Goal: Task Accomplishment & Management: Complete application form

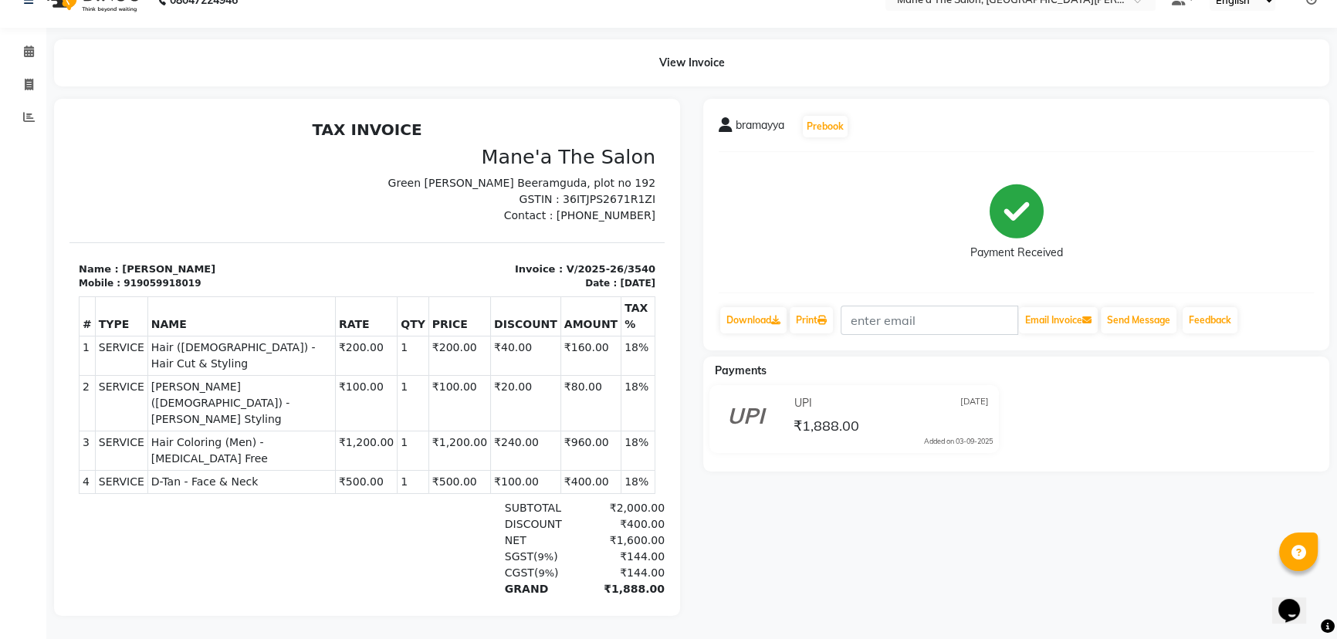
scroll to position [12, 0]
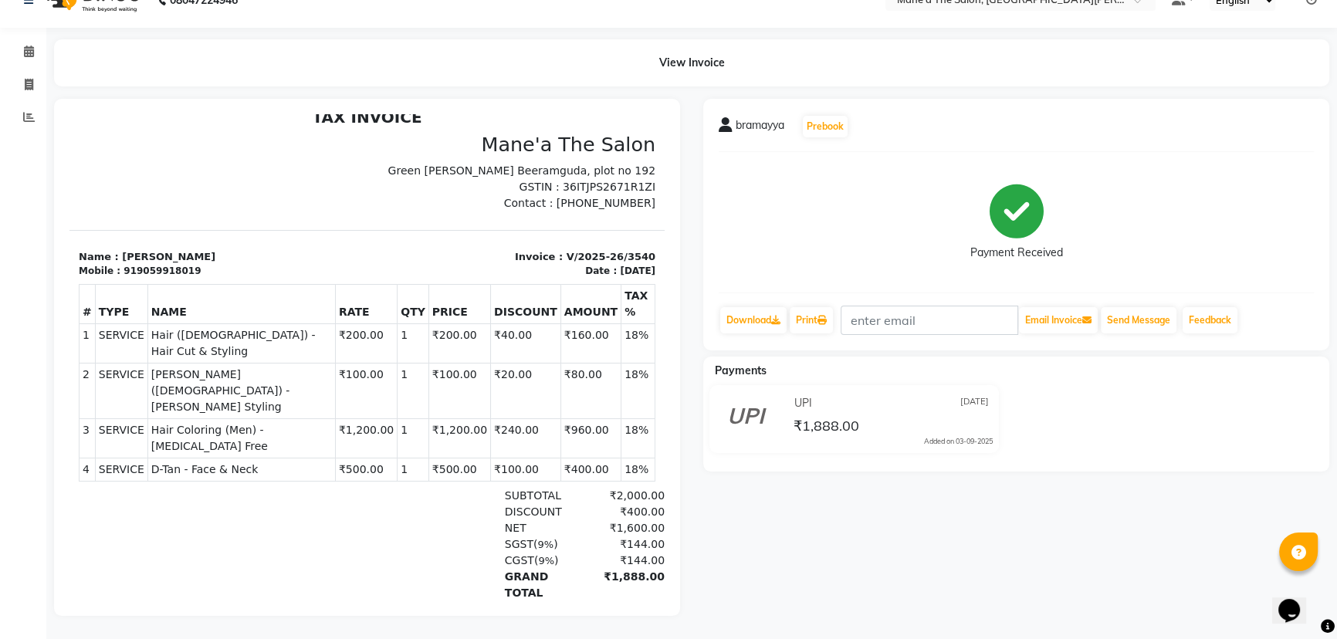
drag, startPoint x: 664, startPoint y: 667, endPoint x: 1111, endPoint y: 683, distance: 447.4
click at [665, 639] on html "TAX INVOICE Mane'a The Salon [GEOGRAPHIC_DATA][PERSON_NAME], [STREET_ADDRESS] G…" at bounding box center [366, 389] width 595 height 575
click at [1056, 370] on div "Payments UPI [DATE] ₹1,888.00 Added on [DATE]" at bounding box center [1016, 414] width 626 height 115
click at [36, 109] on span at bounding box center [28, 118] width 27 height 18
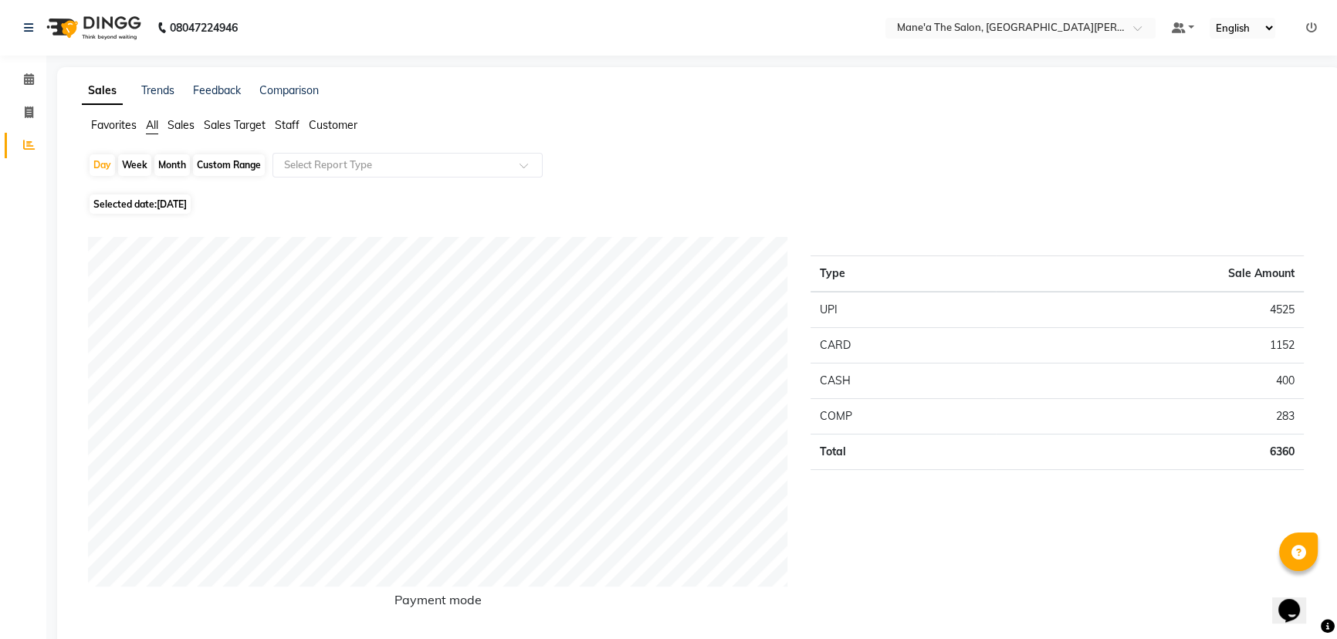
click at [135, 174] on div "Week" at bounding box center [134, 165] width 33 height 22
select select "9"
select select "2025"
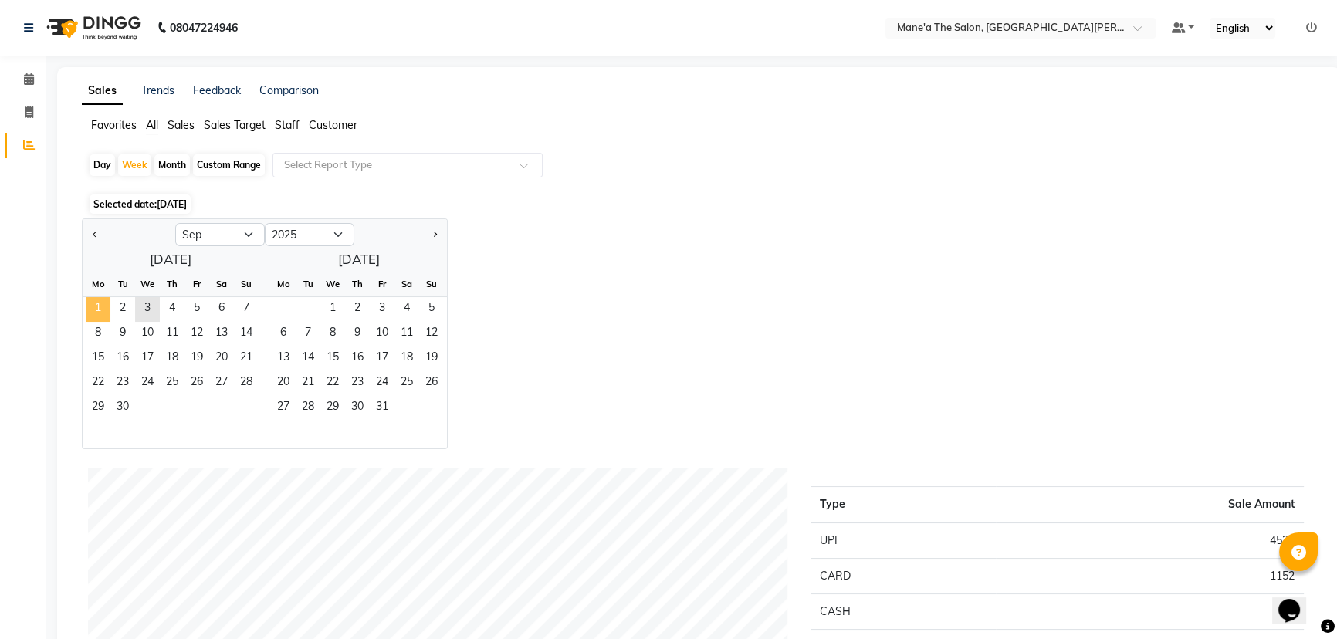
click at [100, 300] on span "1" at bounding box center [98, 309] width 25 height 25
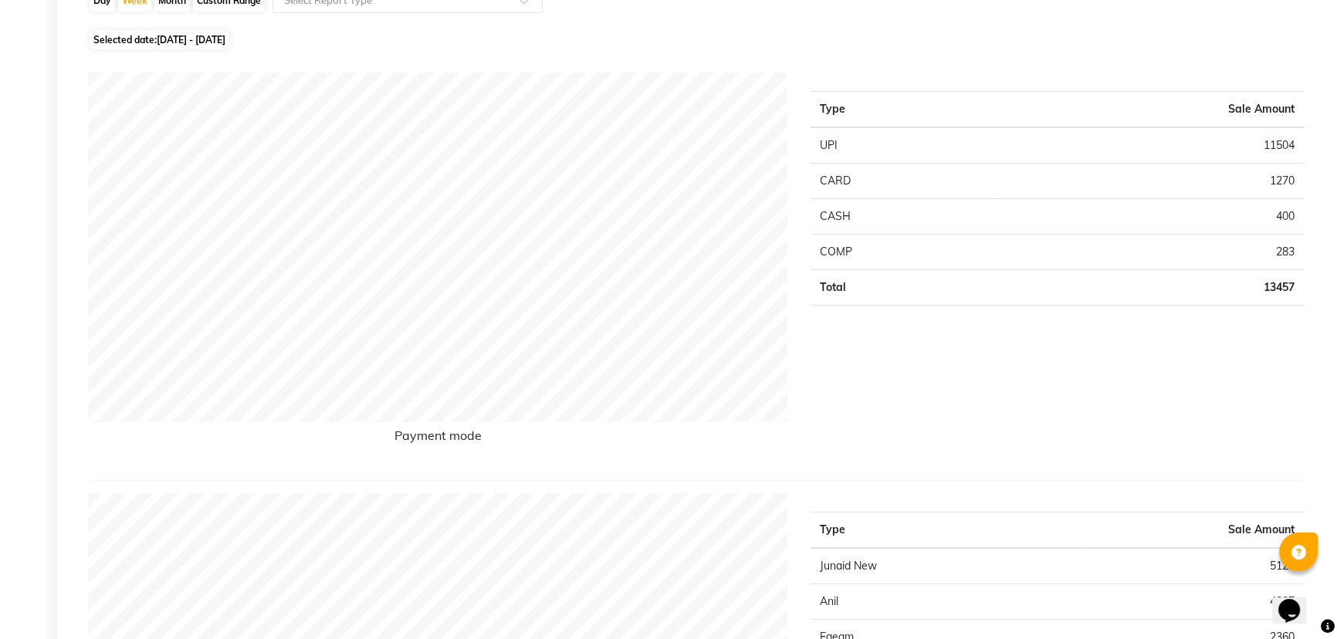
scroll to position [69, 0]
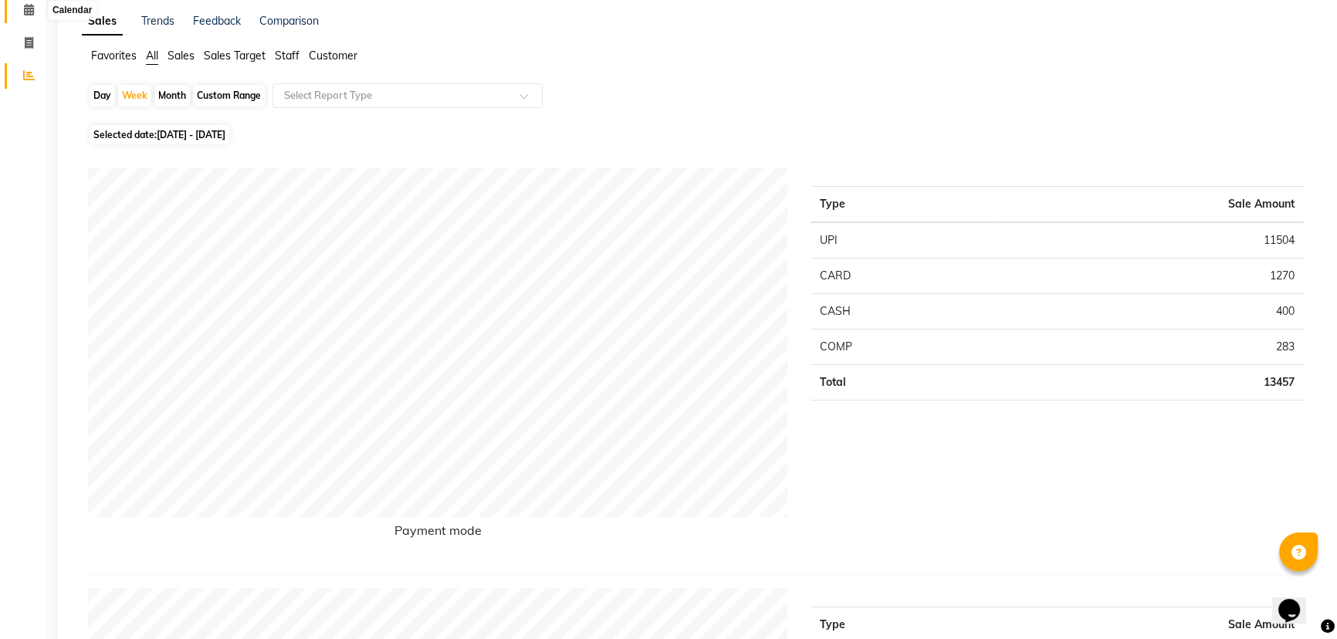
click at [15, 4] on span at bounding box center [28, 11] width 27 height 18
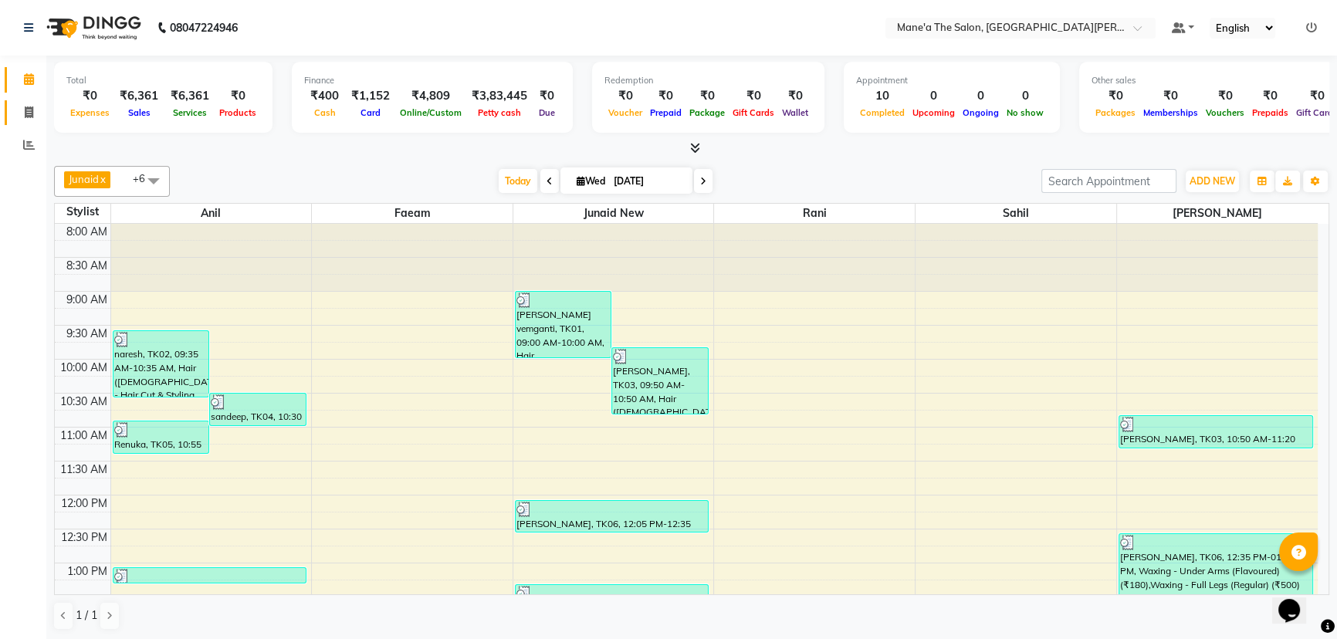
click at [20, 102] on link "Invoice" at bounding box center [23, 112] width 37 height 25
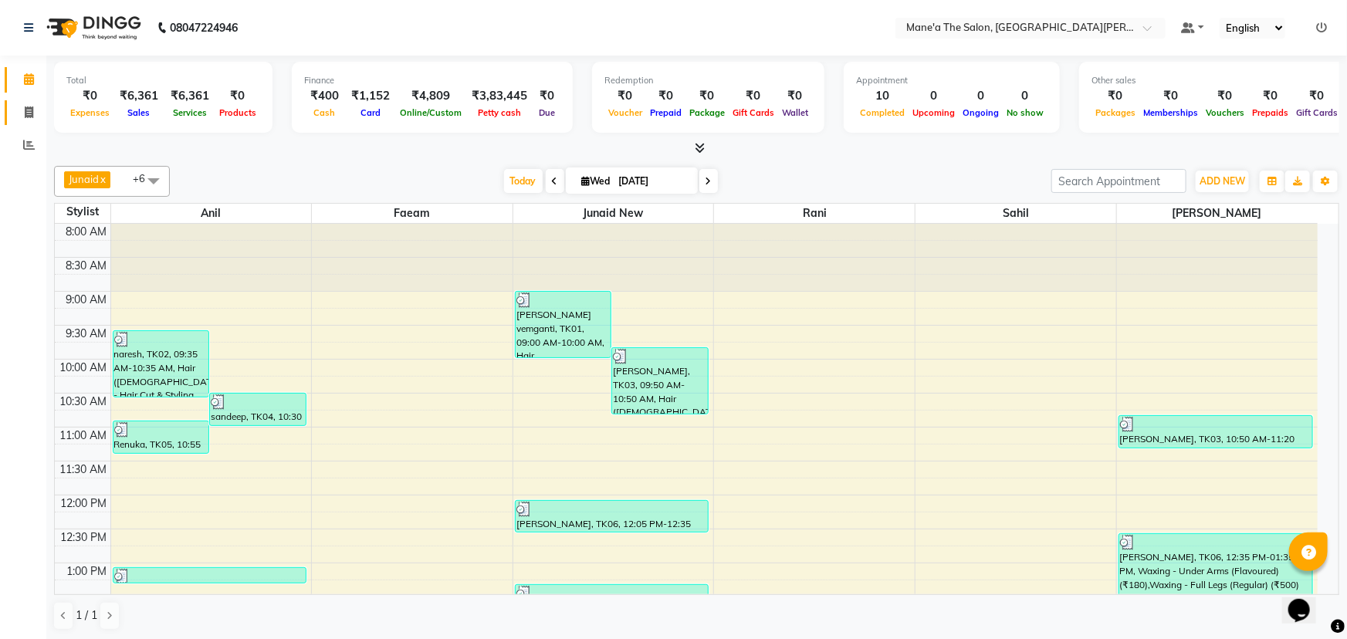
select select "7205"
select select "service"
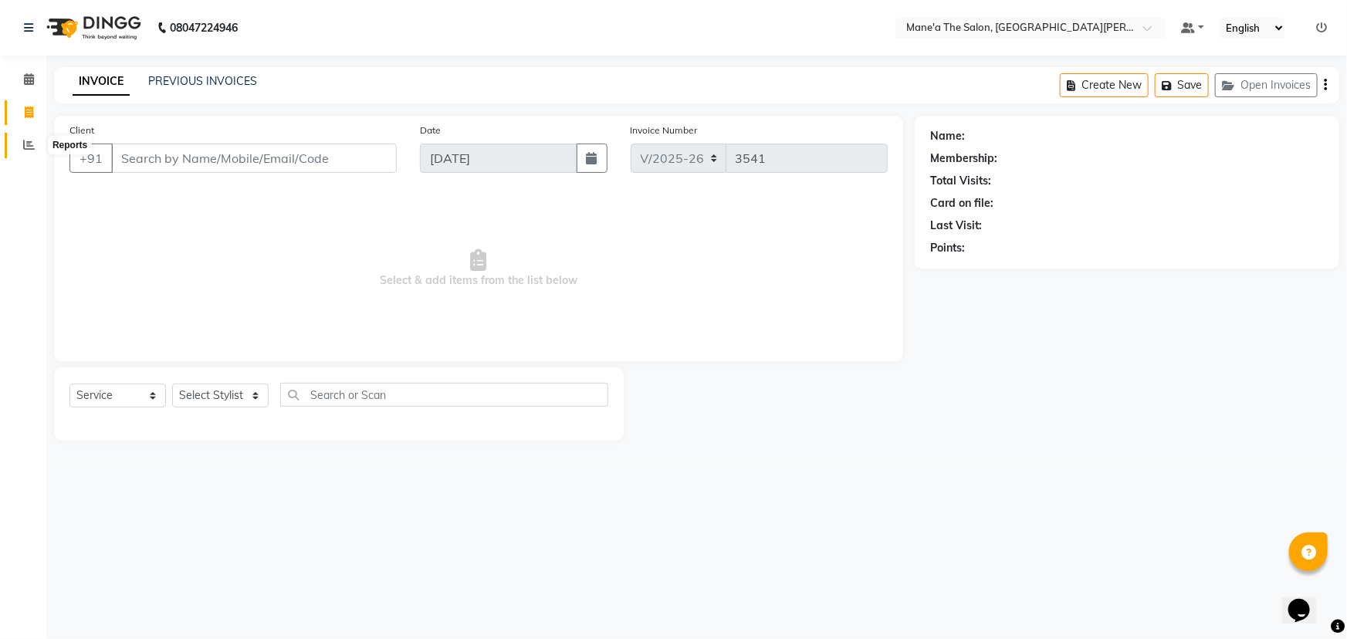
click at [31, 146] on icon at bounding box center [29, 145] width 12 height 12
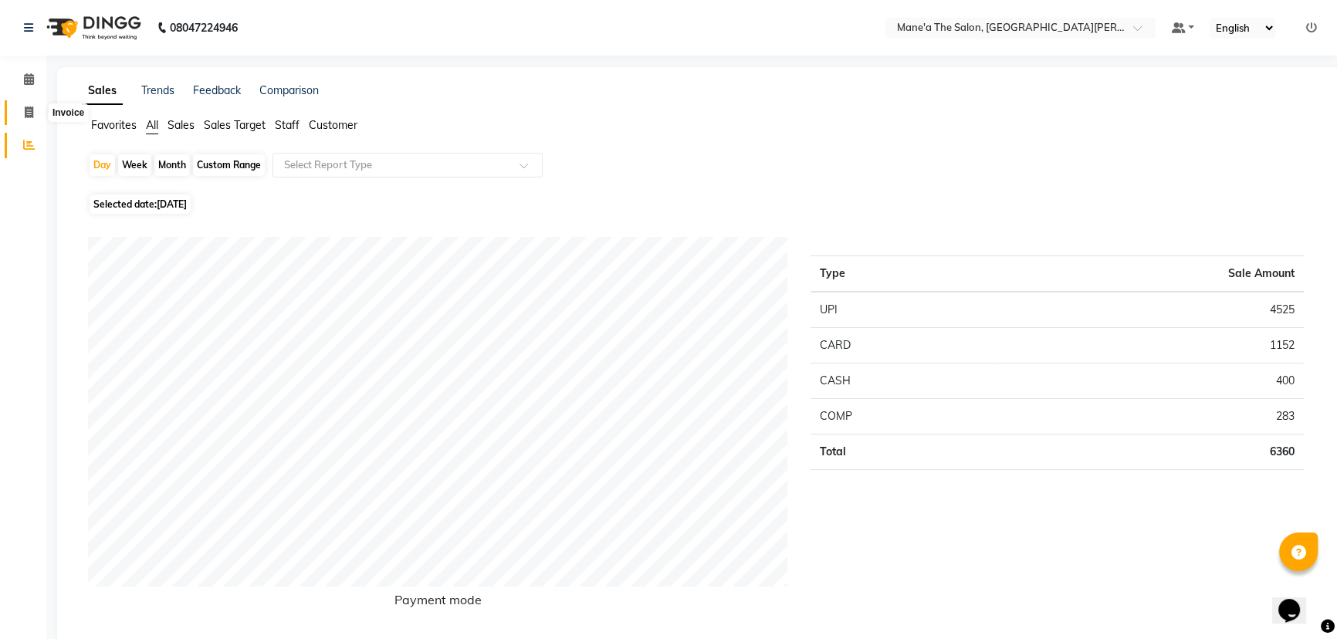
click at [21, 114] on span at bounding box center [28, 113] width 27 height 18
select select "service"
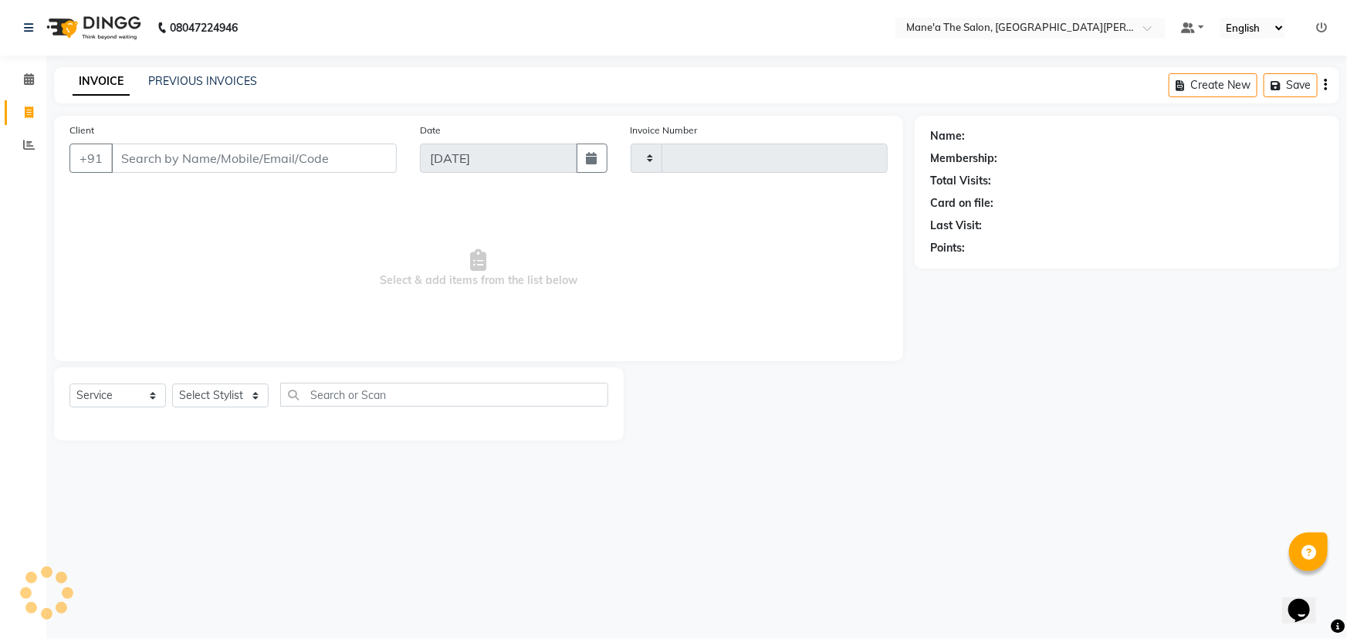
type input "3541"
select select "7205"
click at [229, 405] on select "Select Stylist" at bounding box center [220, 396] width 97 height 24
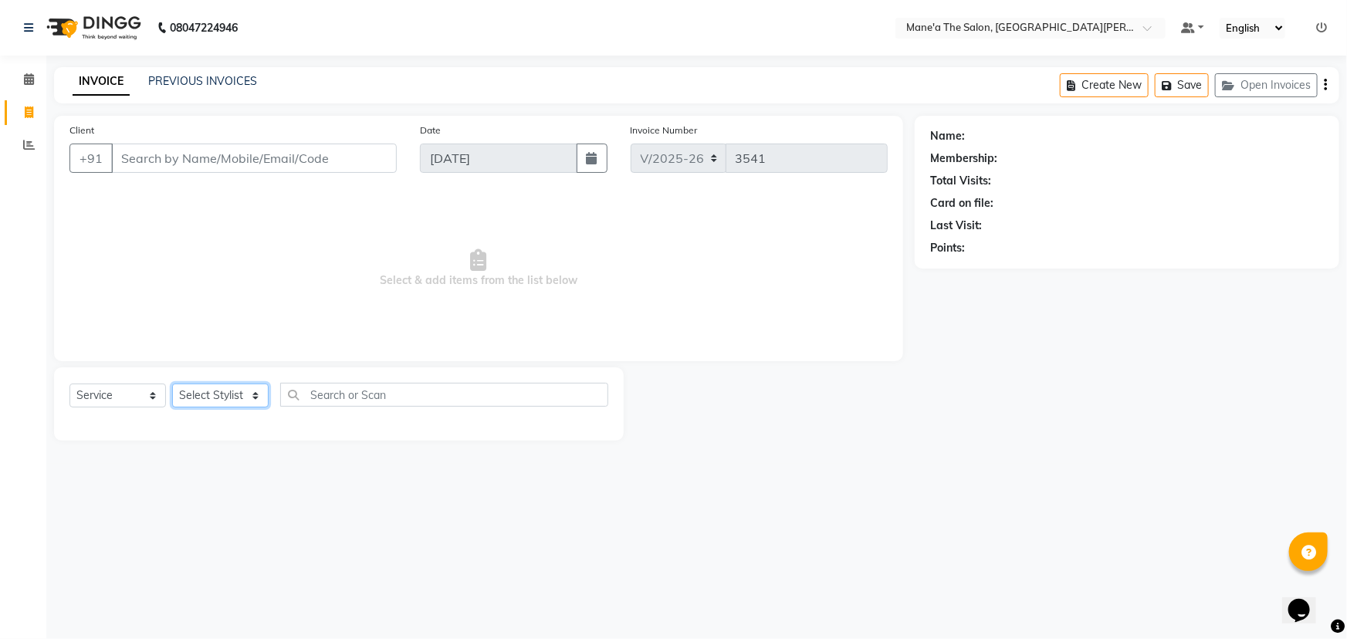
select select "85409"
click at [172, 384] on select "Select Stylist Anam Anil Faeam Junaid New Manager [PERSON_NAME] Owner Rani [PER…" at bounding box center [220, 396] width 97 height 24
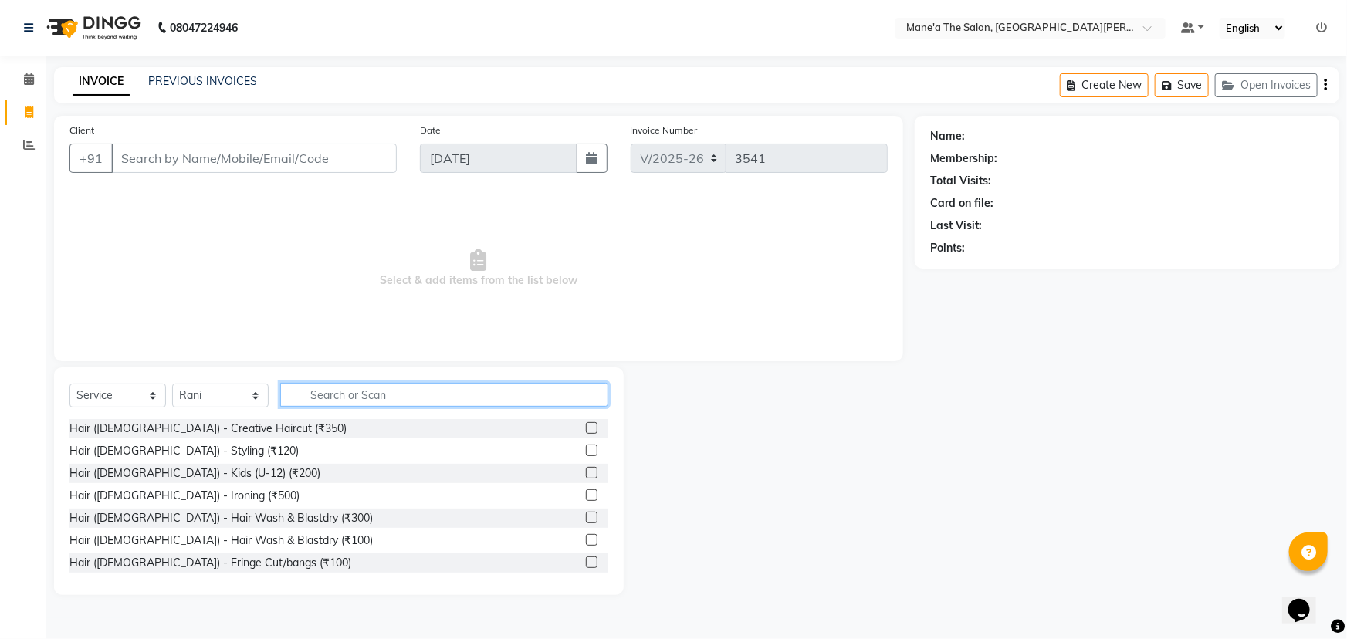
click at [390, 395] on input "text" at bounding box center [444, 395] width 328 height 24
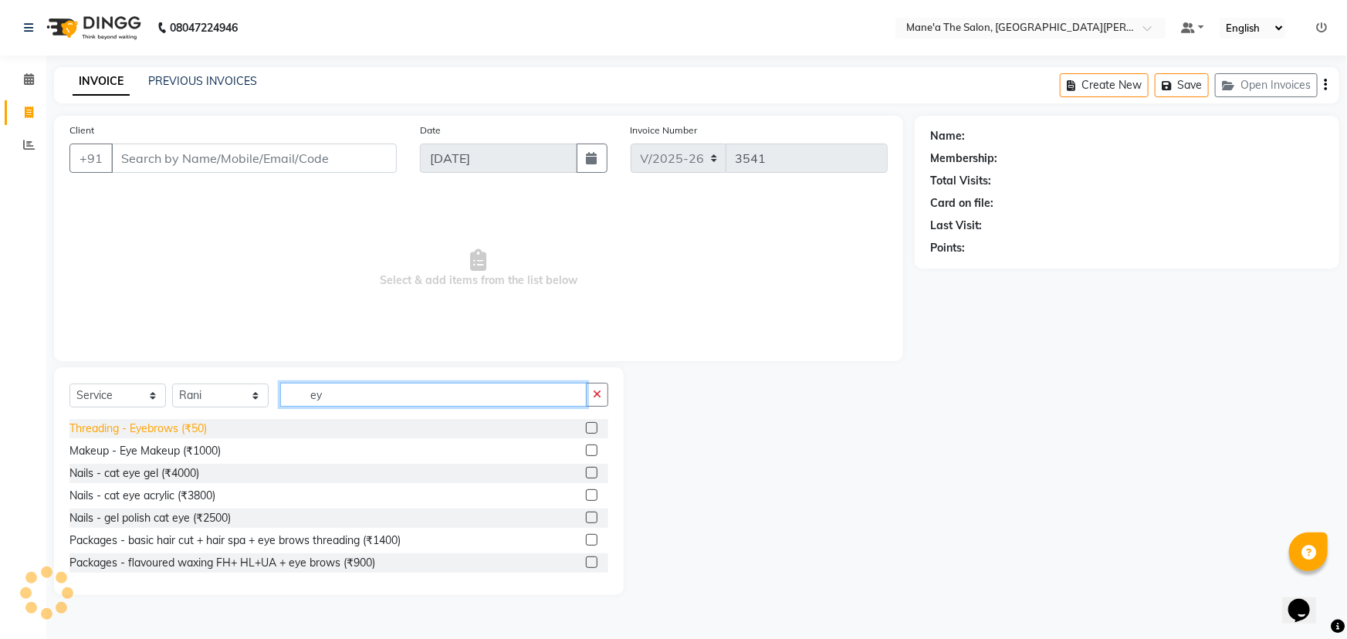
type input "ey"
click at [174, 425] on div "Threading - Eyebrows (₹50)" at bounding box center [137, 429] width 137 height 16
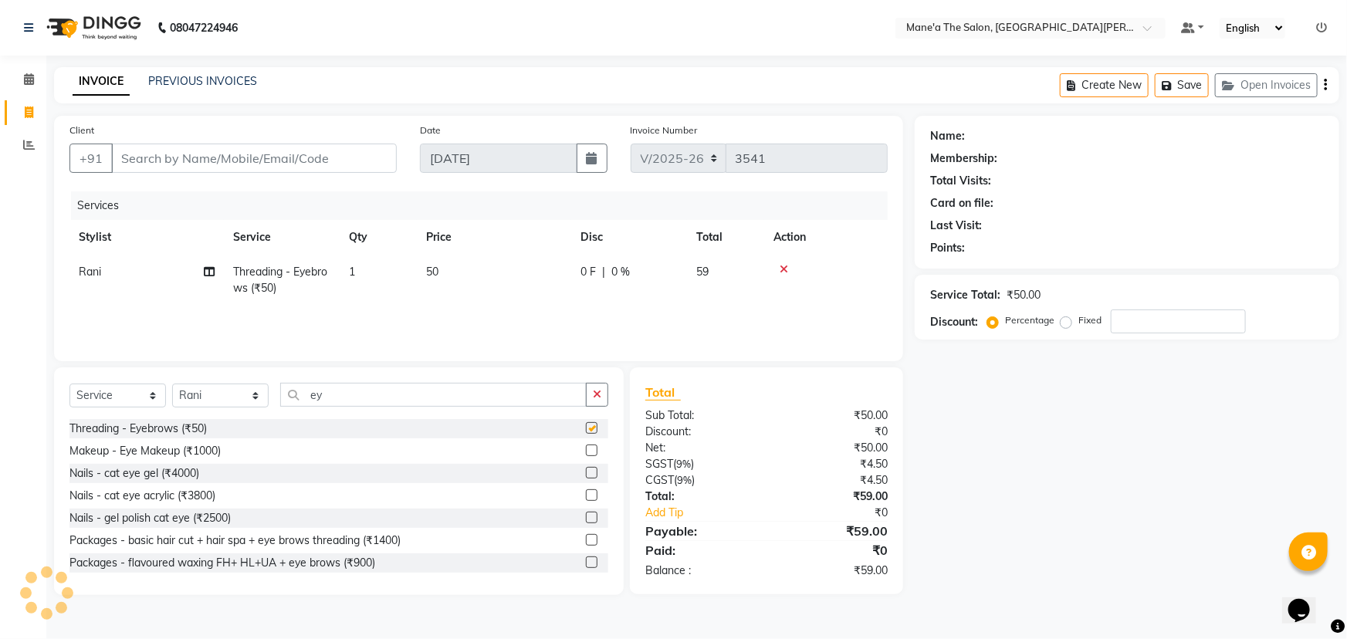
checkbox input "false"
click at [301, 165] on input "Client" at bounding box center [254, 158] width 286 height 29
type input "9"
type input "0"
click at [162, 159] on input "93925978346" at bounding box center [214, 158] width 207 height 29
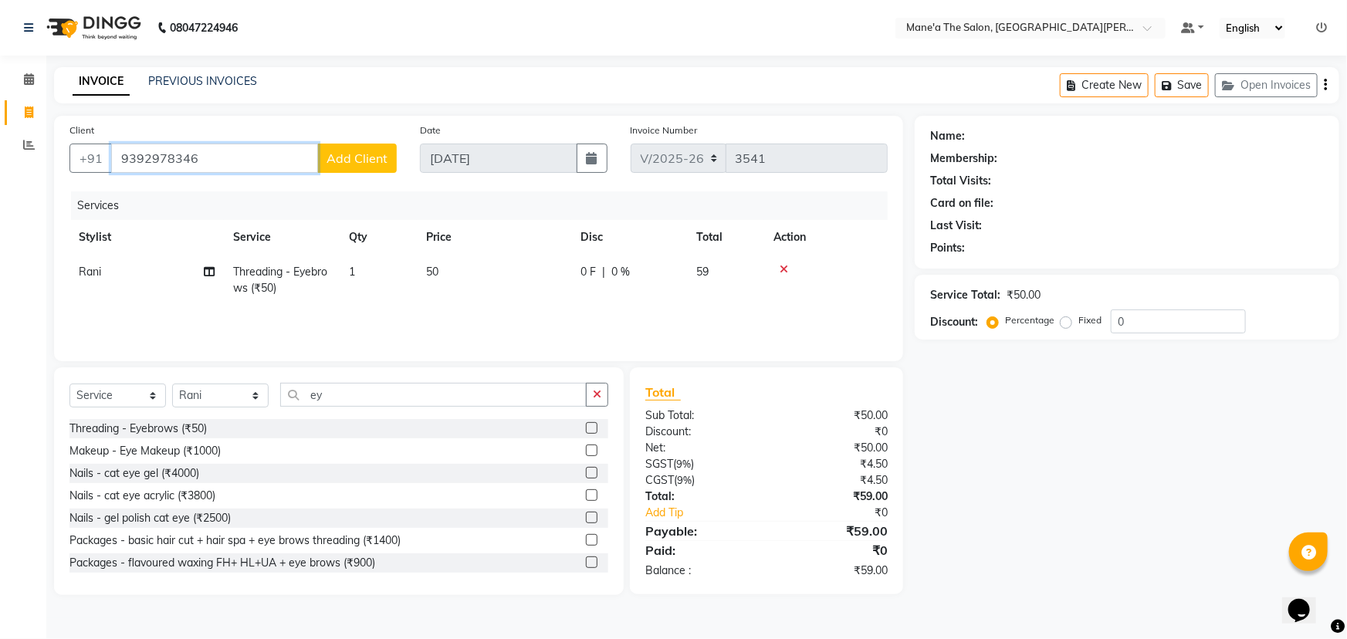
type input "9392978346"
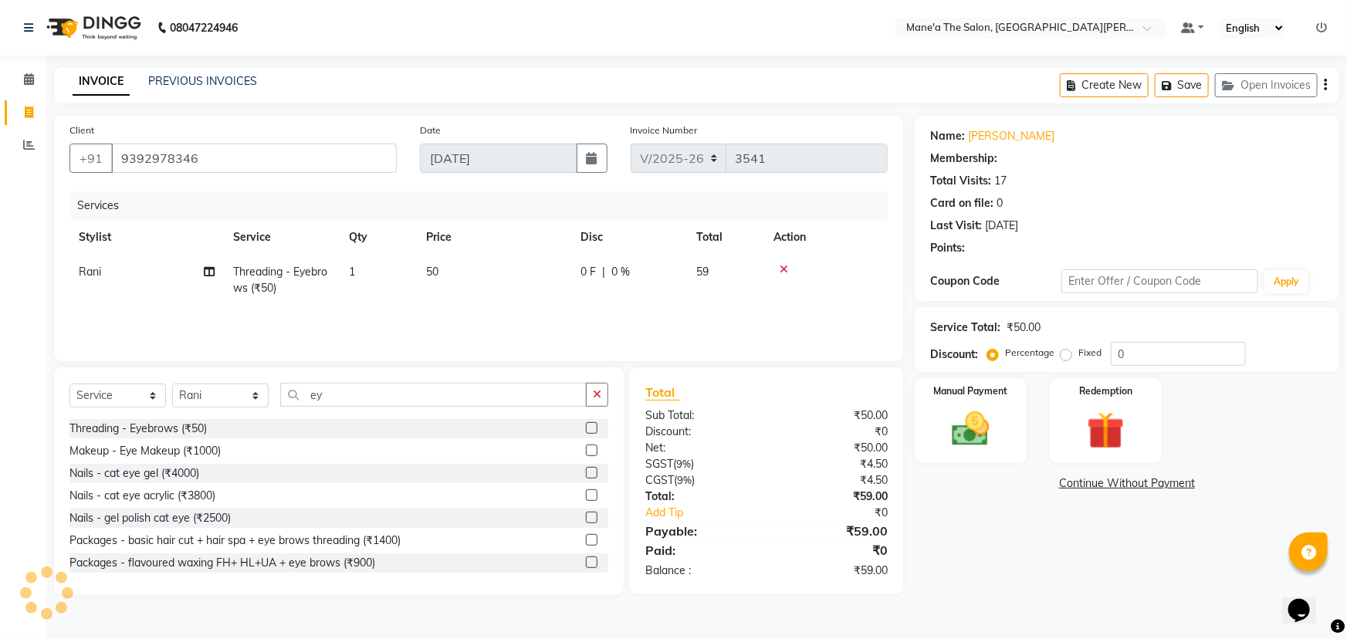
select select "1: Object"
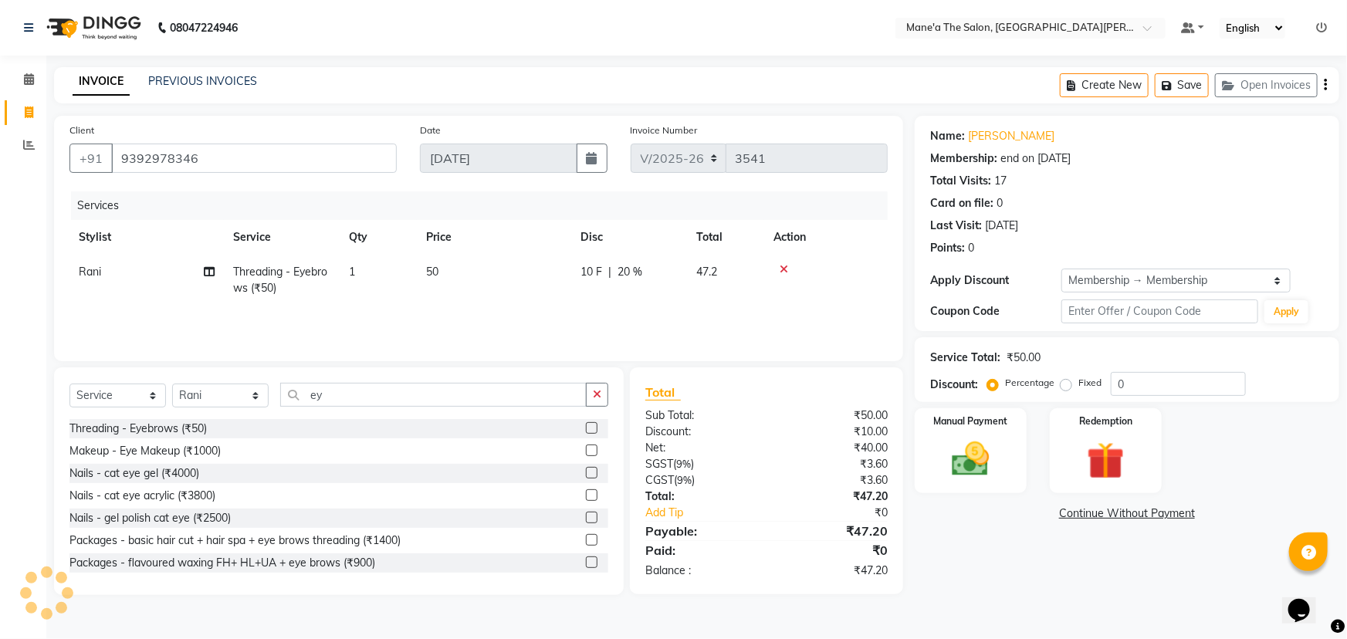
type input "20"
click at [203, 163] on input "9392978346" at bounding box center [254, 158] width 286 height 29
type input "939297834"
type input "0"
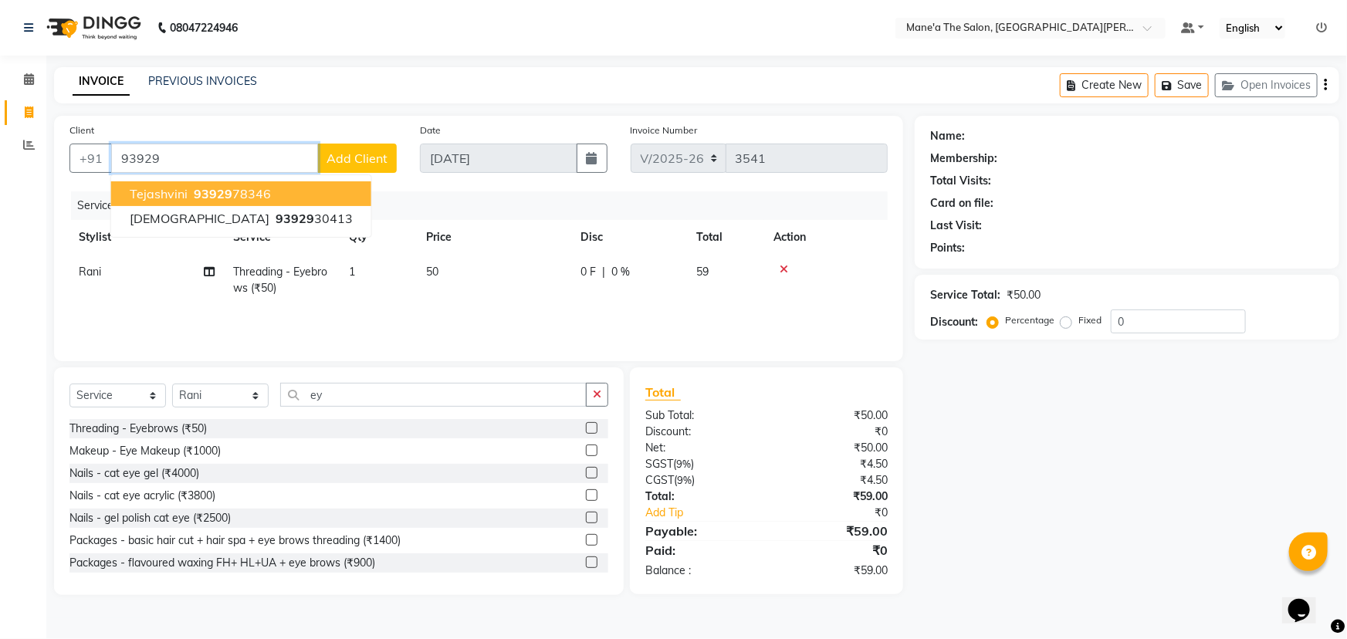
click at [214, 191] on span "93929" at bounding box center [213, 193] width 39 height 15
type input "9392978346"
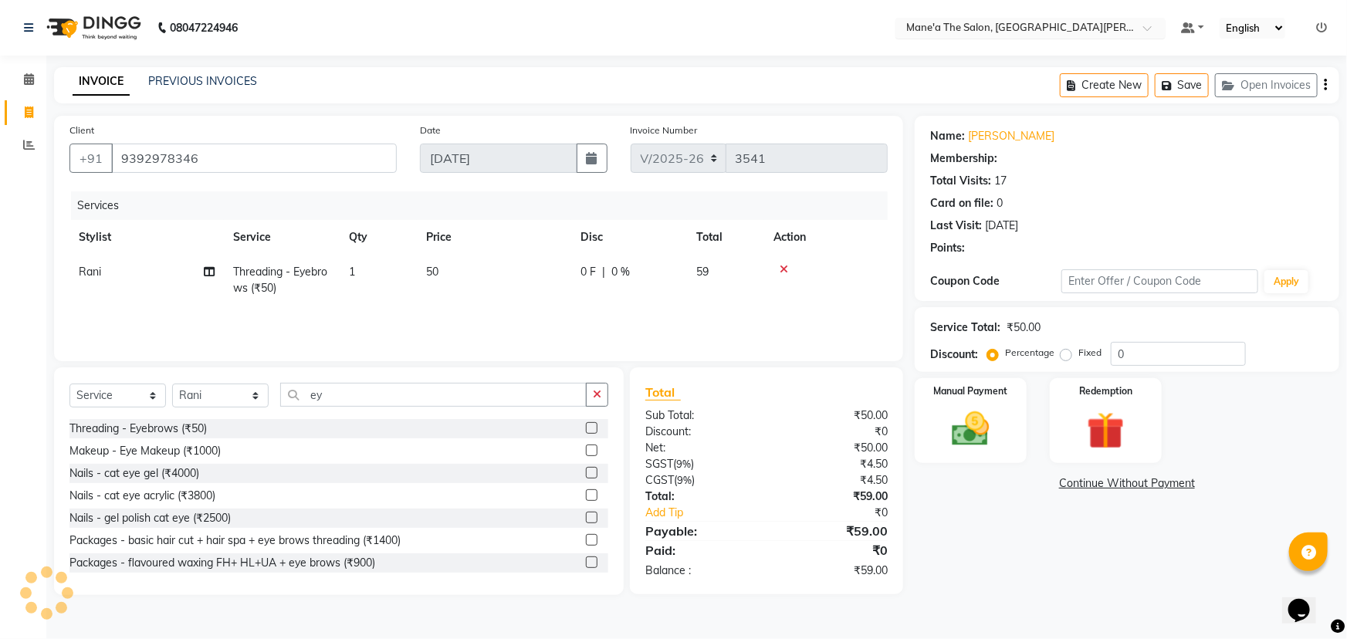
type input "20"
select select "1: Object"
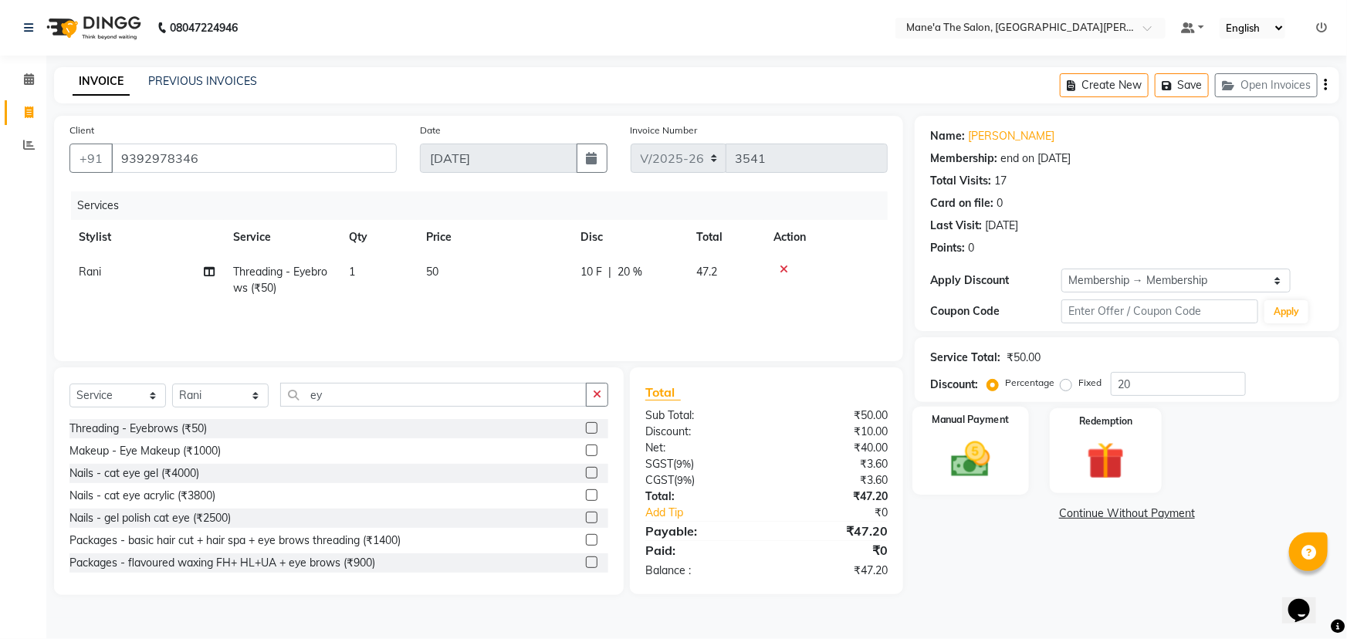
click at [1007, 449] on div "Manual Payment" at bounding box center [971, 451] width 117 height 89
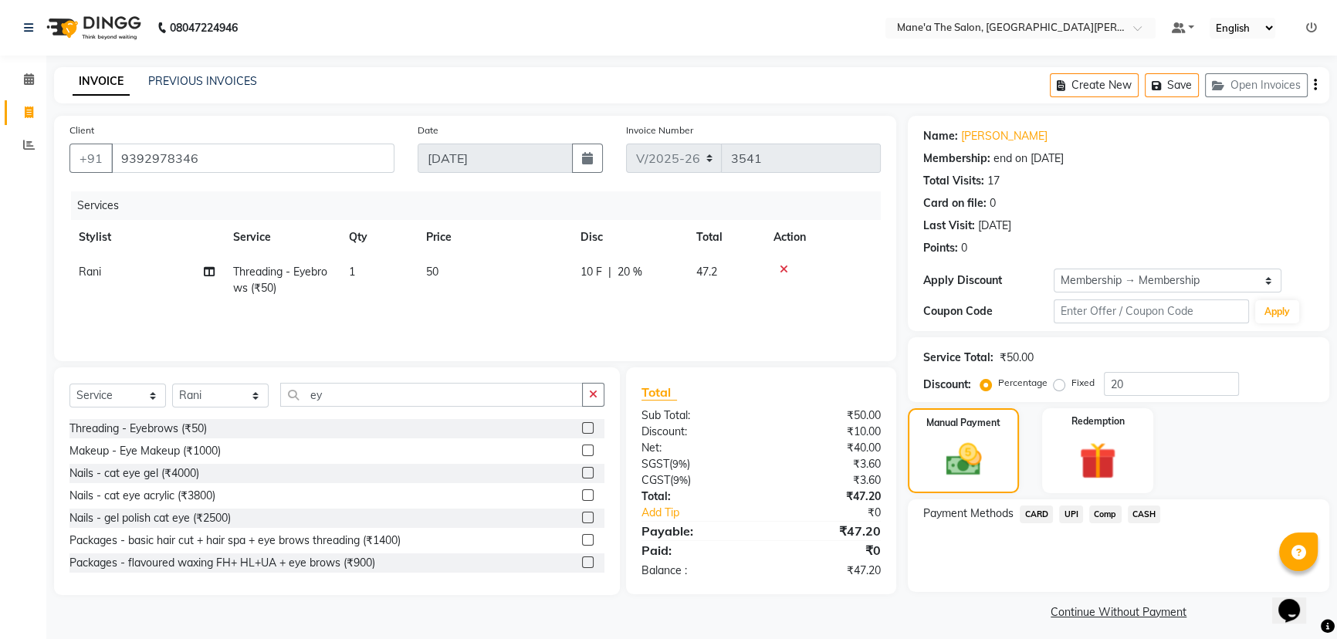
click at [1069, 514] on span "UPI" at bounding box center [1071, 515] width 24 height 18
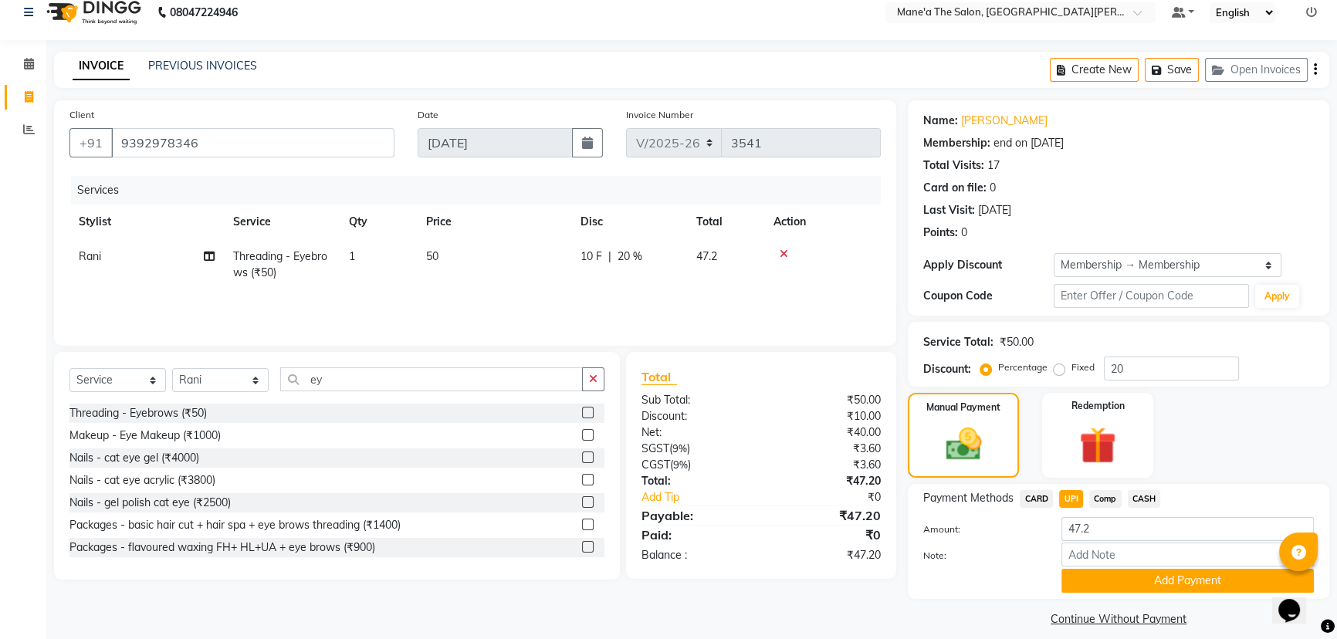
scroll to position [29, 0]
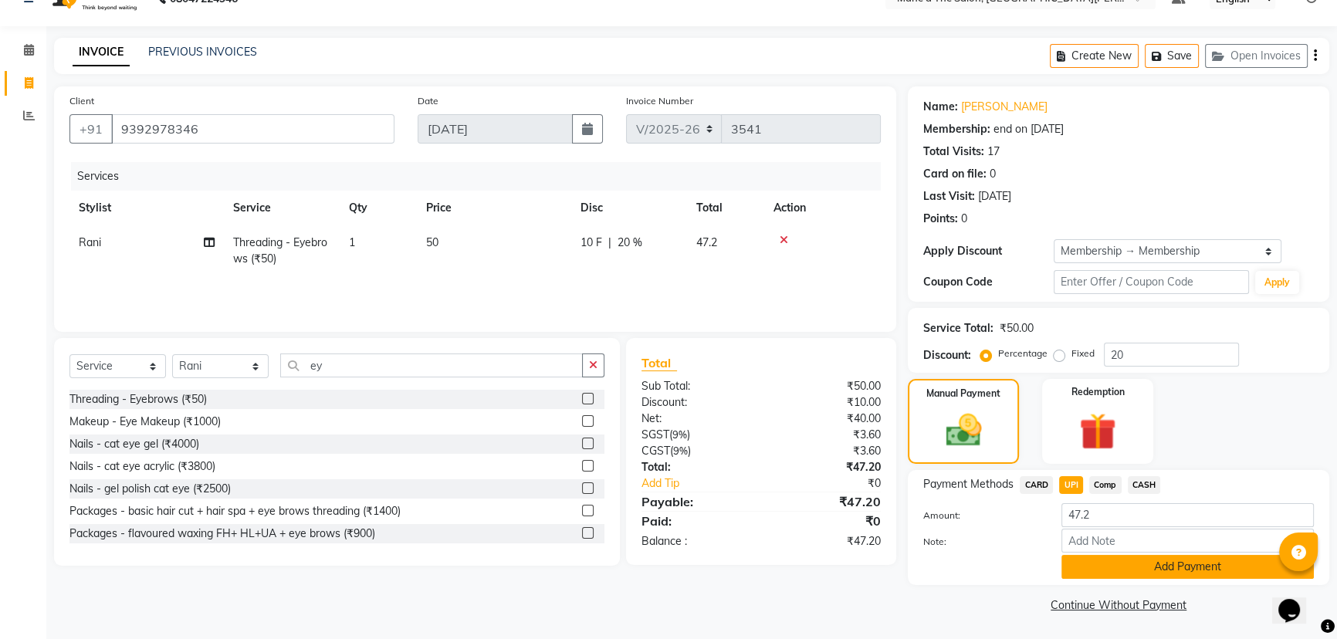
click at [1119, 578] on button "Add Payment" at bounding box center [1188, 567] width 253 height 24
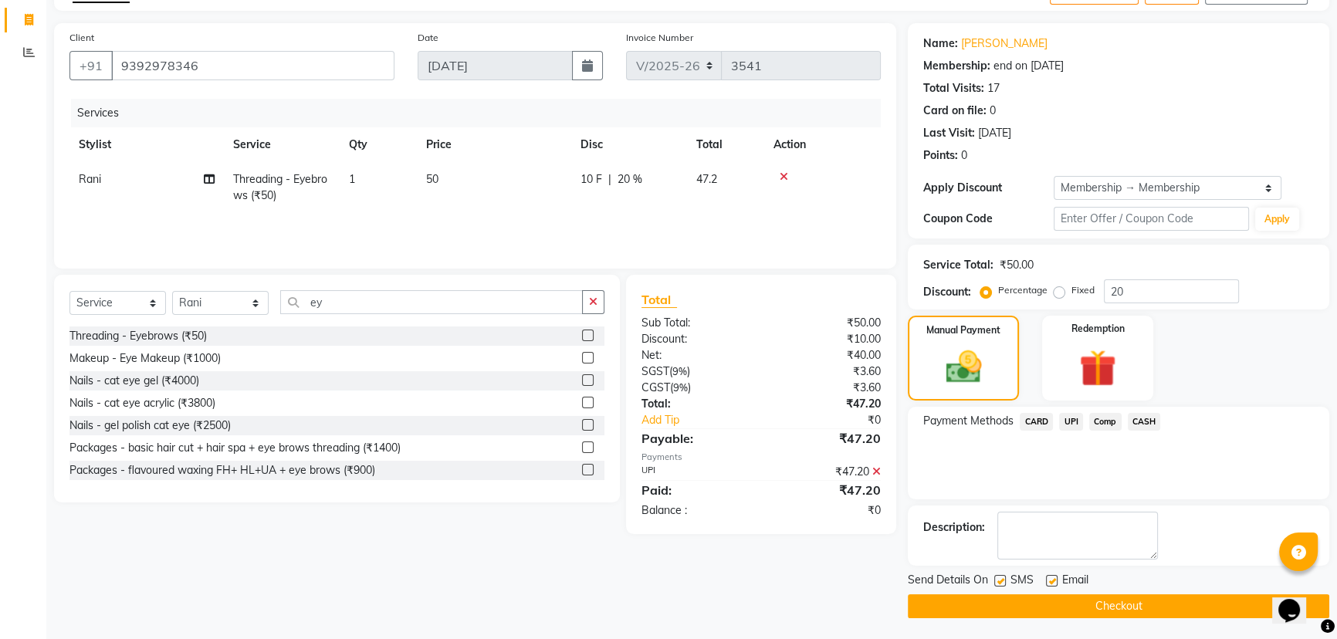
scroll to position [93, 0]
click at [1081, 608] on button "Checkout" at bounding box center [1119, 606] width 422 height 24
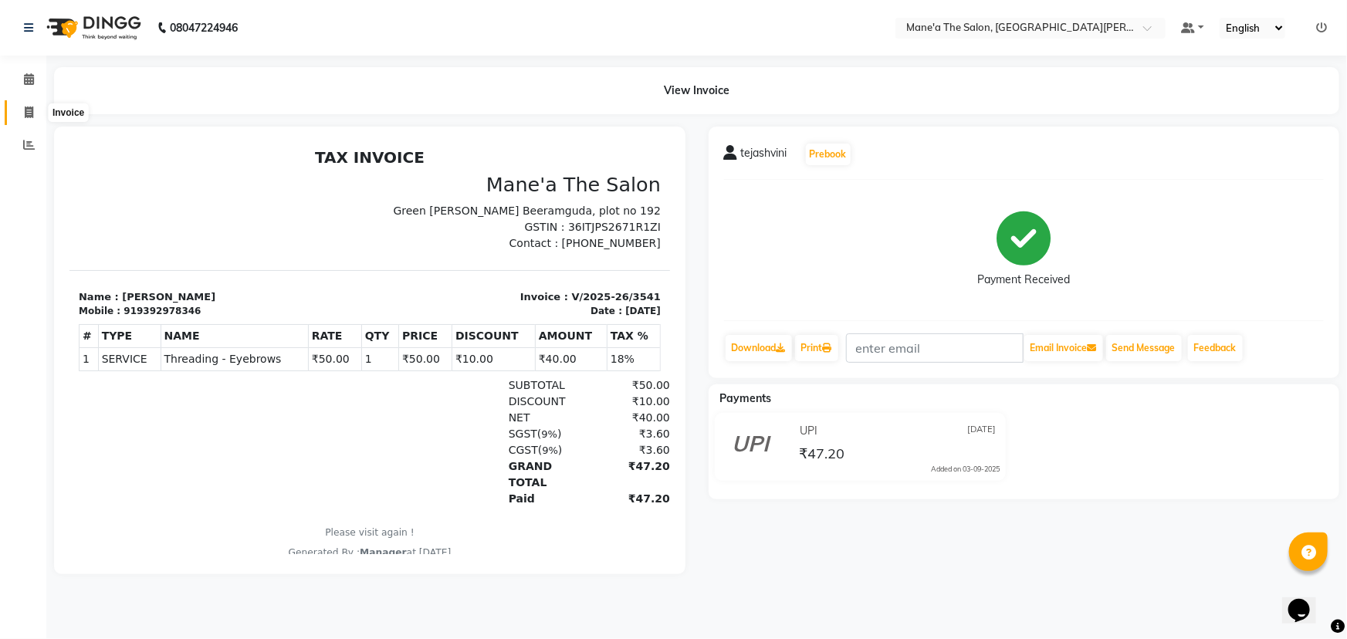
click at [26, 107] on icon at bounding box center [29, 113] width 8 height 12
select select "service"
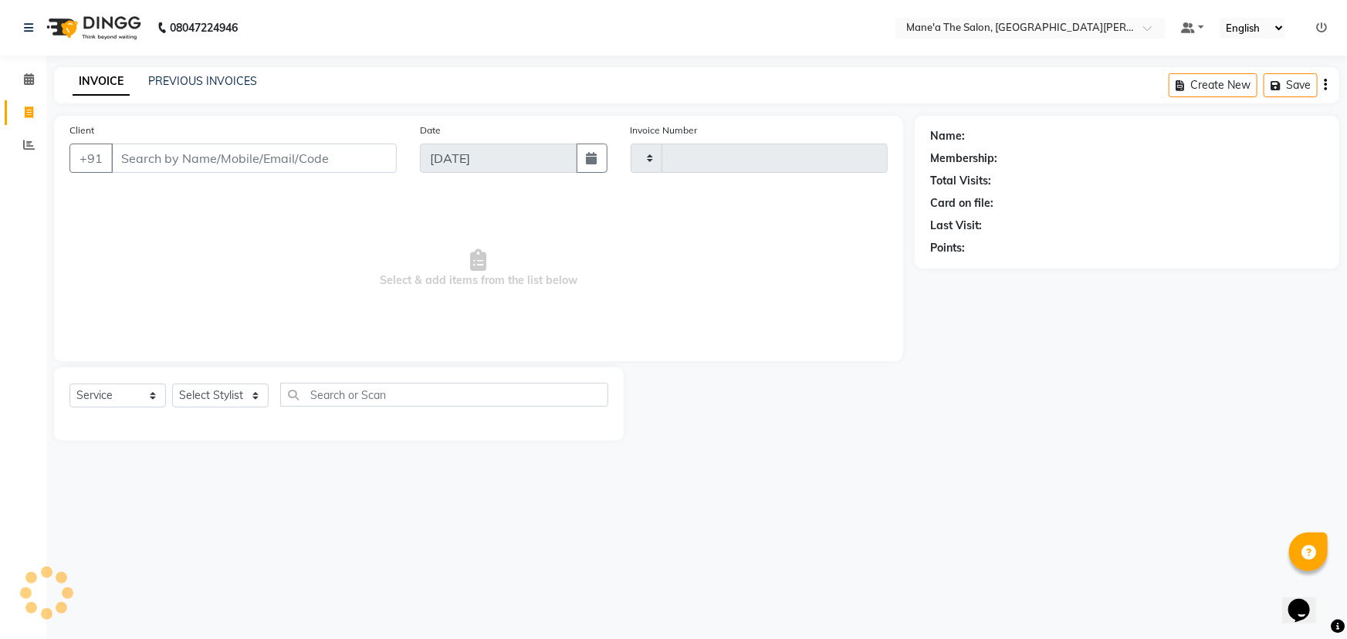
type input "3542"
select select "7205"
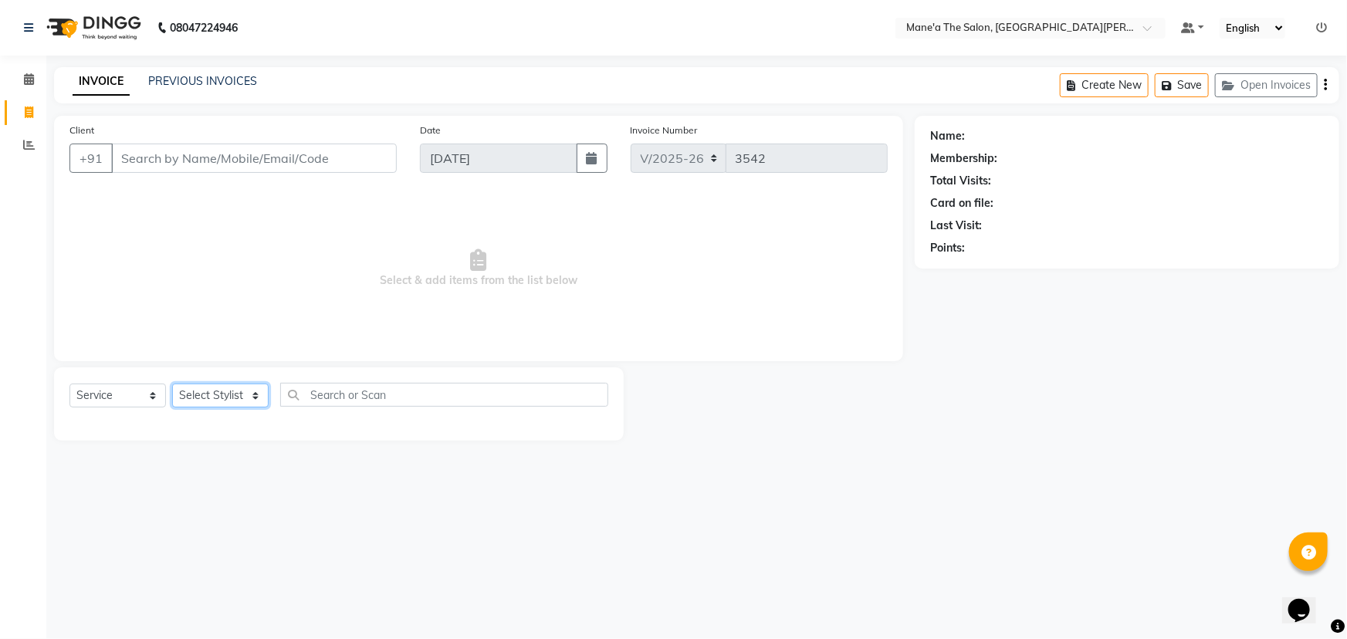
click at [239, 399] on select "Select Stylist" at bounding box center [220, 396] width 97 height 24
select select "82059"
click at [172, 384] on select "Select Stylist Anam Anil Faeam Junaid New Manager [PERSON_NAME] Owner Rani [PER…" at bounding box center [220, 396] width 97 height 24
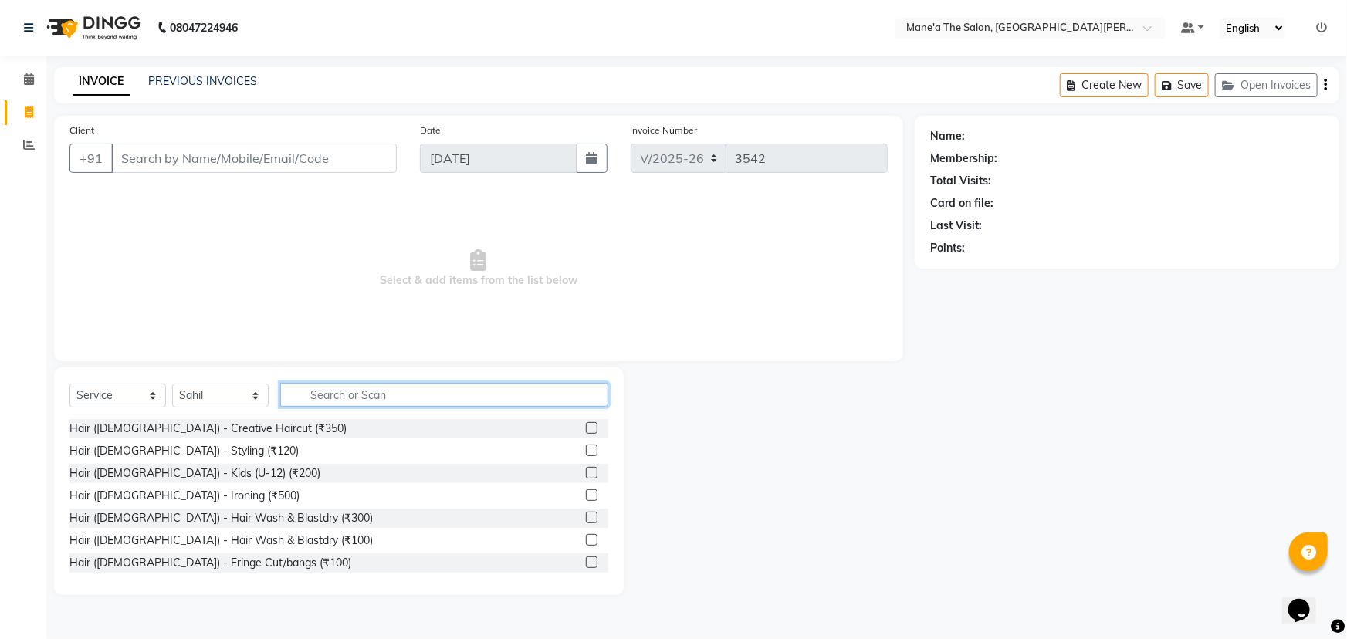
click at [385, 391] on input "text" at bounding box center [444, 395] width 328 height 24
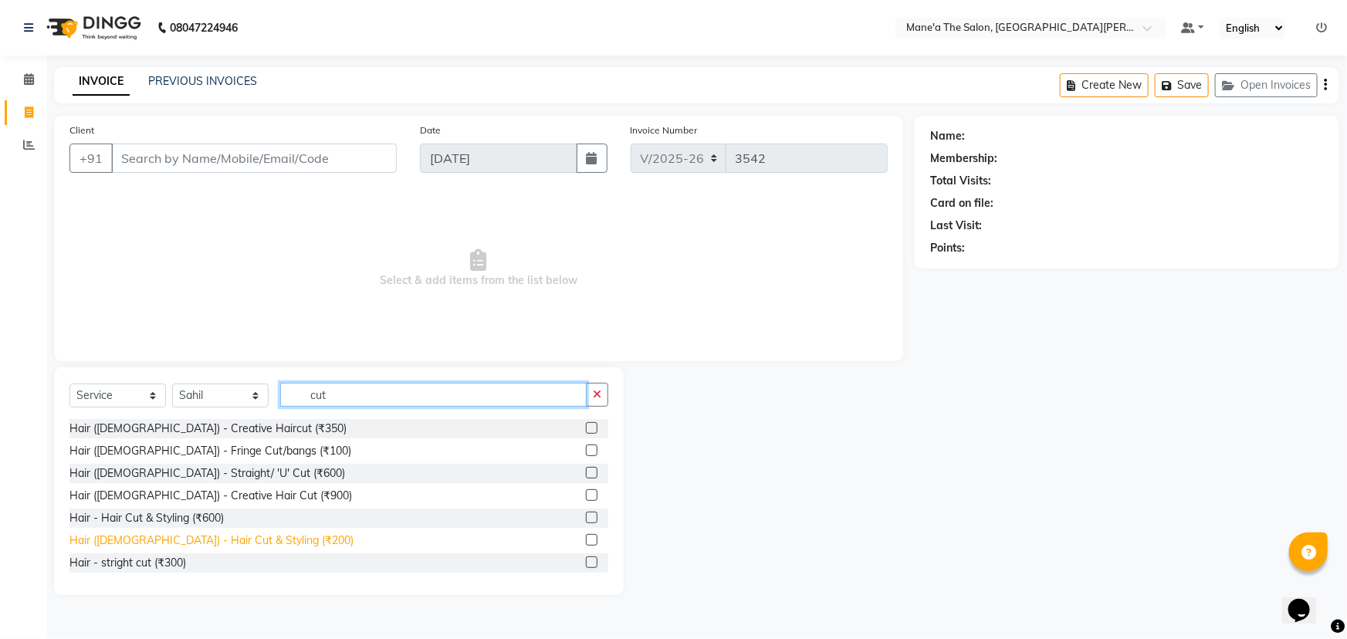
type input "cut"
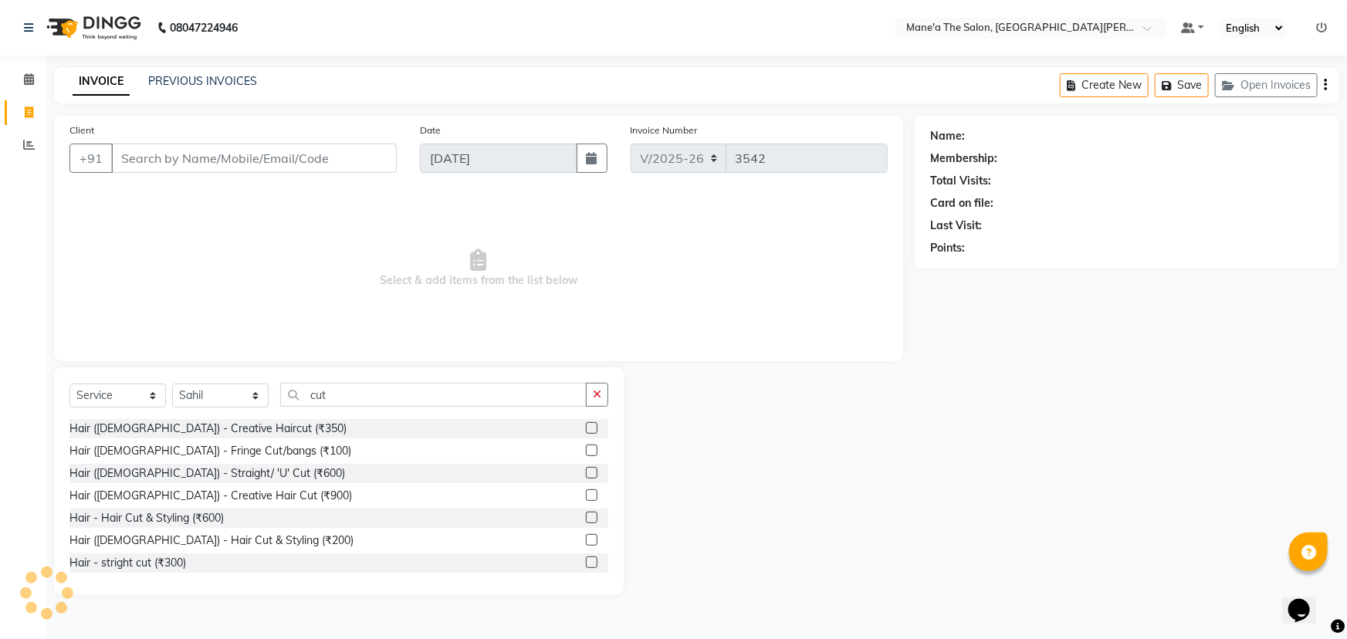
drag, startPoint x: 239, startPoint y: 539, endPoint x: 267, endPoint y: 344, distance: 197.3
click at [239, 537] on div "Hair ([DEMOGRAPHIC_DATA]) - Hair Cut & Styling (₹200)" at bounding box center [211, 541] width 284 height 16
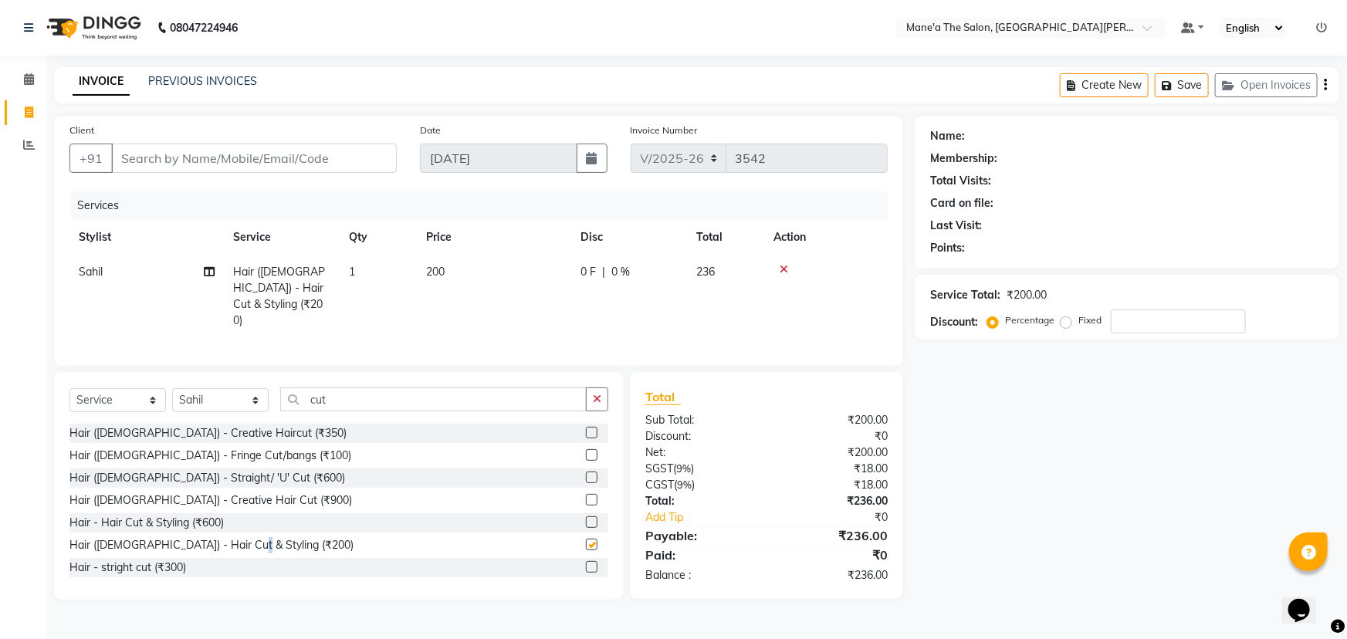
checkbox input "false"
click at [359, 162] on input "Client" at bounding box center [254, 158] width 286 height 29
type input "9"
type input "0"
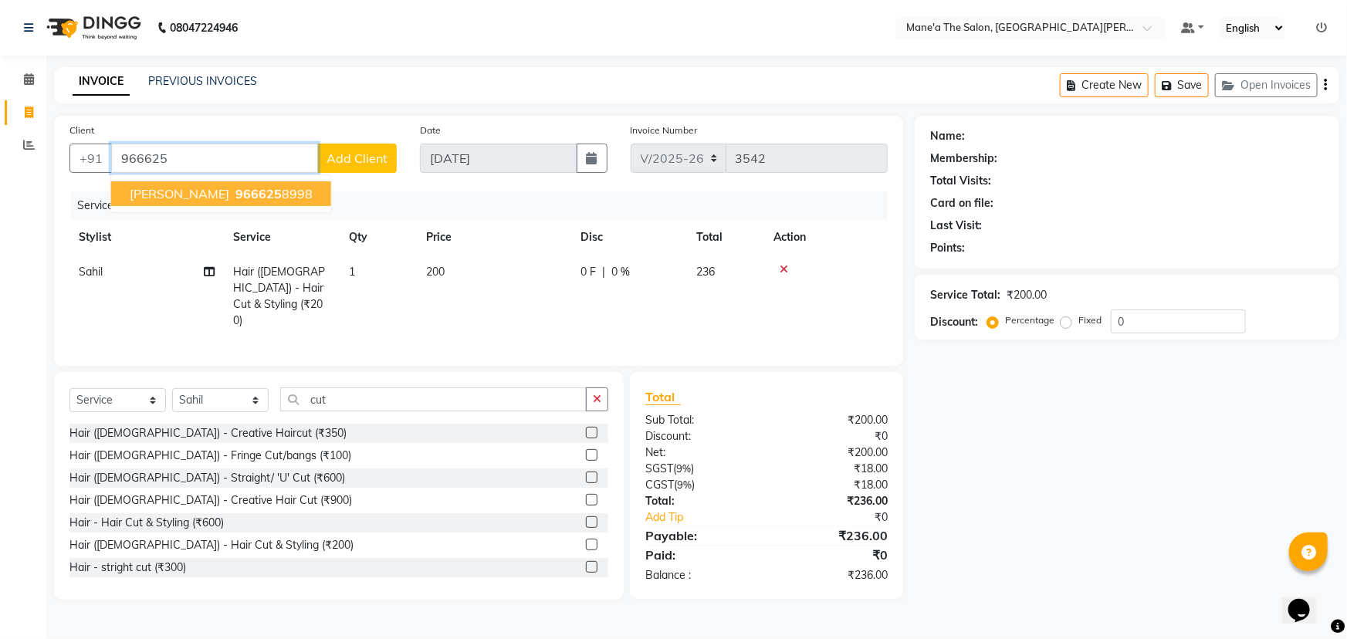
click at [263, 192] on span "966625" at bounding box center [259, 193] width 46 height 15
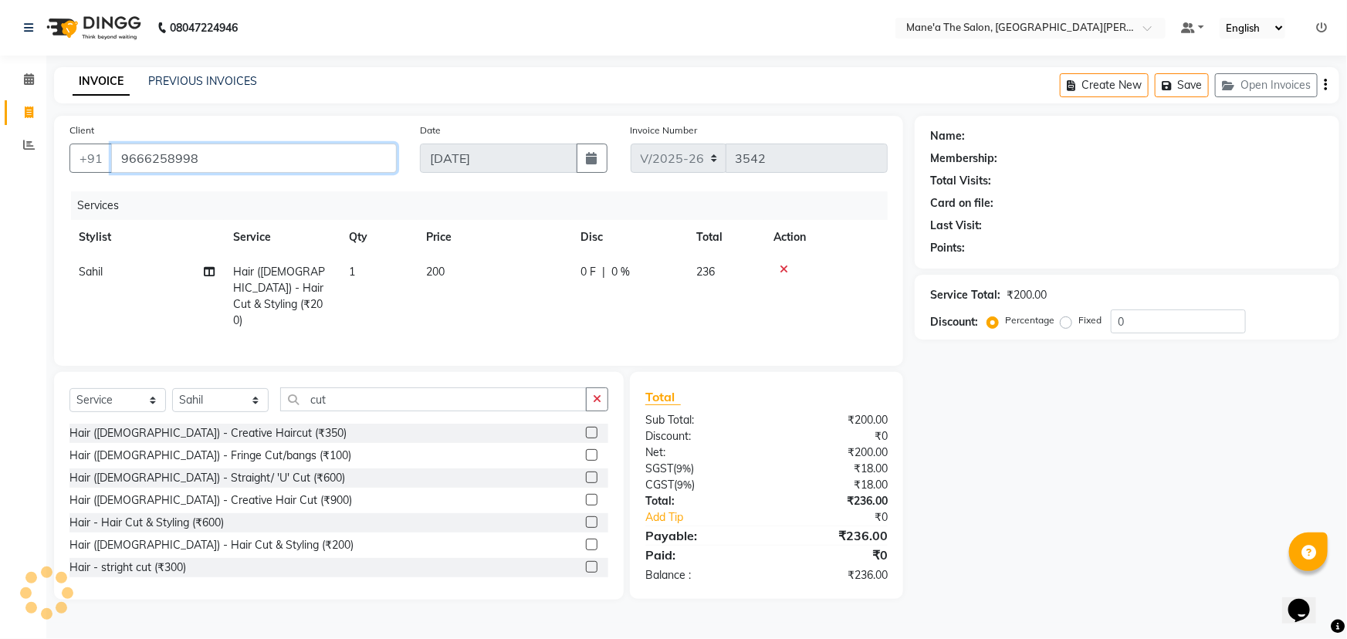
type input "9666258998"
select select "1: Object"
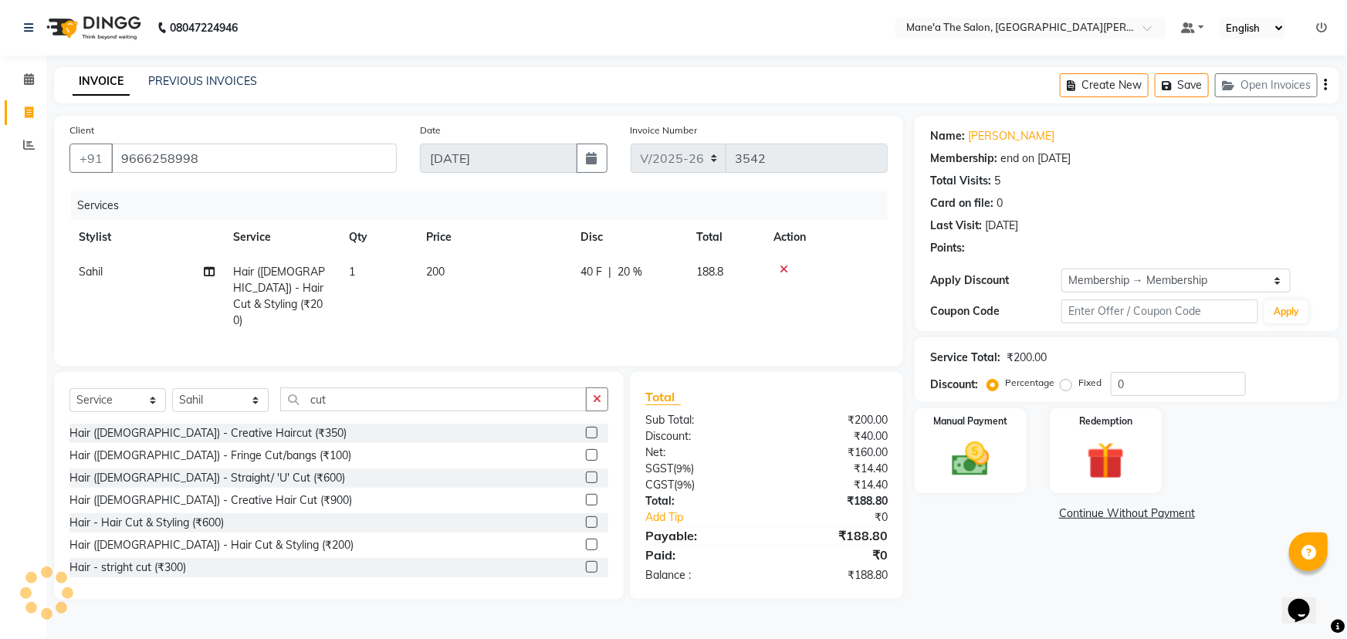
type input "20"
click at [968, 480] on img at bounding box center [971, 459] width 63 height 45
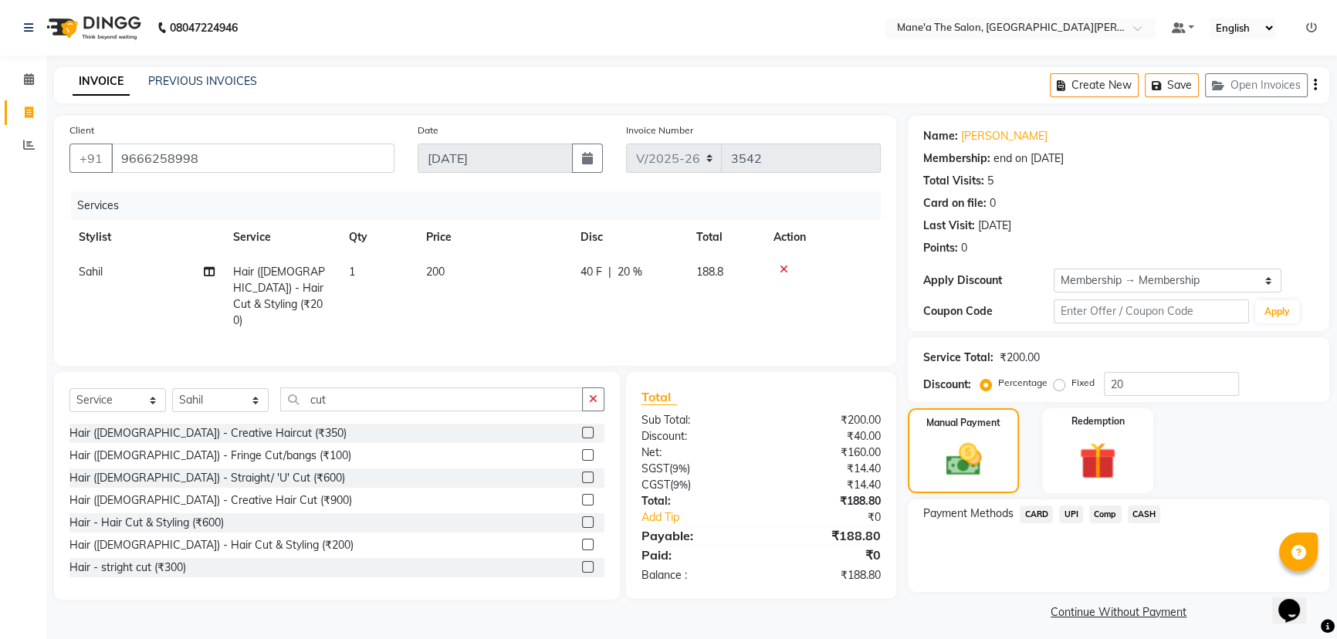
click at [1072, 517] on span "UPI" at bounding box center [1071, 515] width 24 height 18
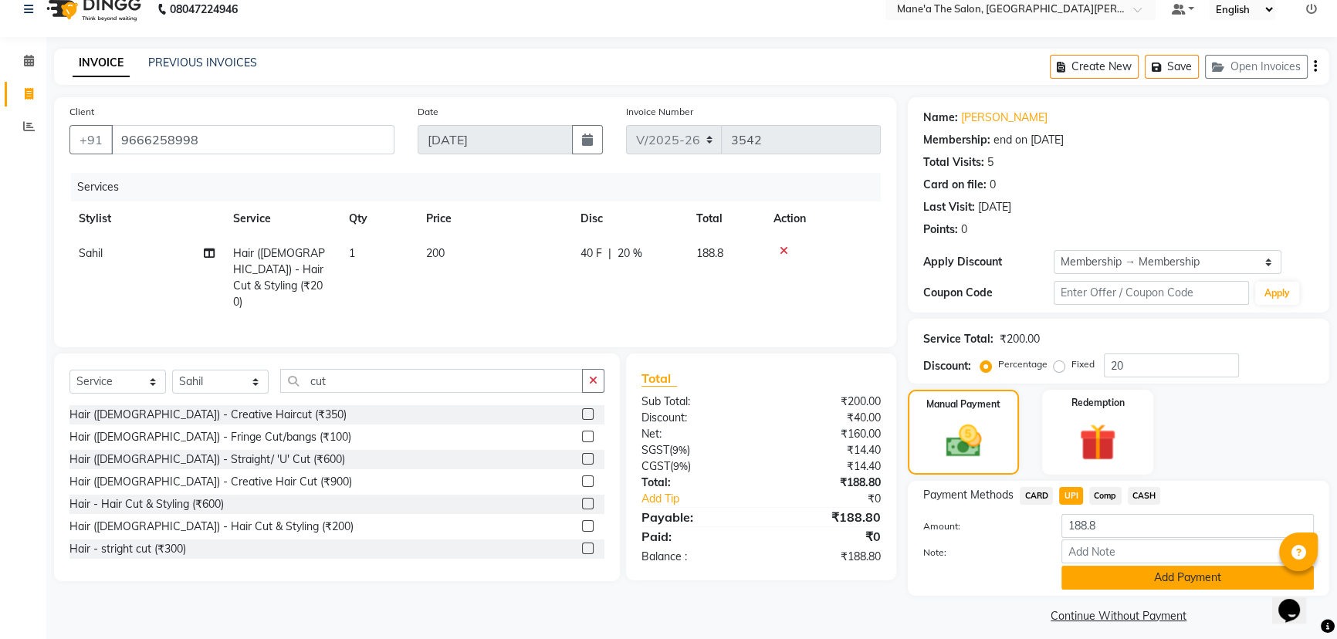
scroll to position [29, 0]
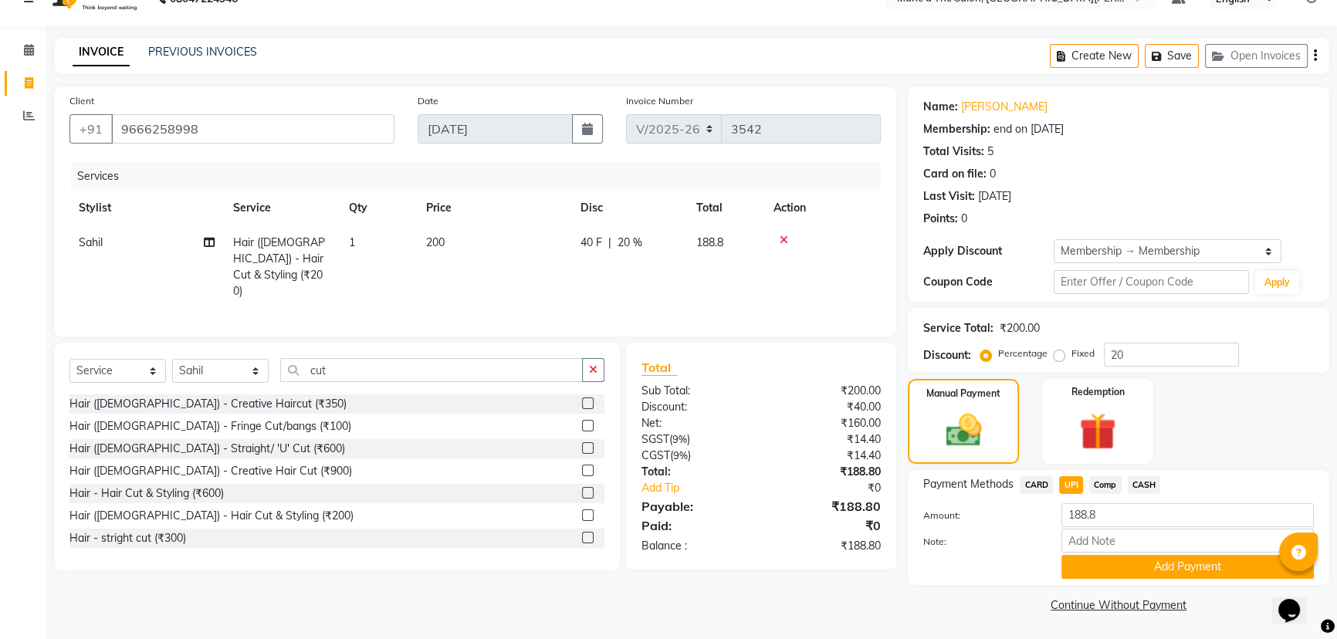
click at [1042, 481] on span "CARD" at bounding box center [1036, 485] width 33 height 18
click at [1136, 483] on span "CASH" at bounding box center [1144, 485] width 33 height 18
click at [1188, 570] on button "Add Payment" at bounding box center [1188, 567] width 253 height 24
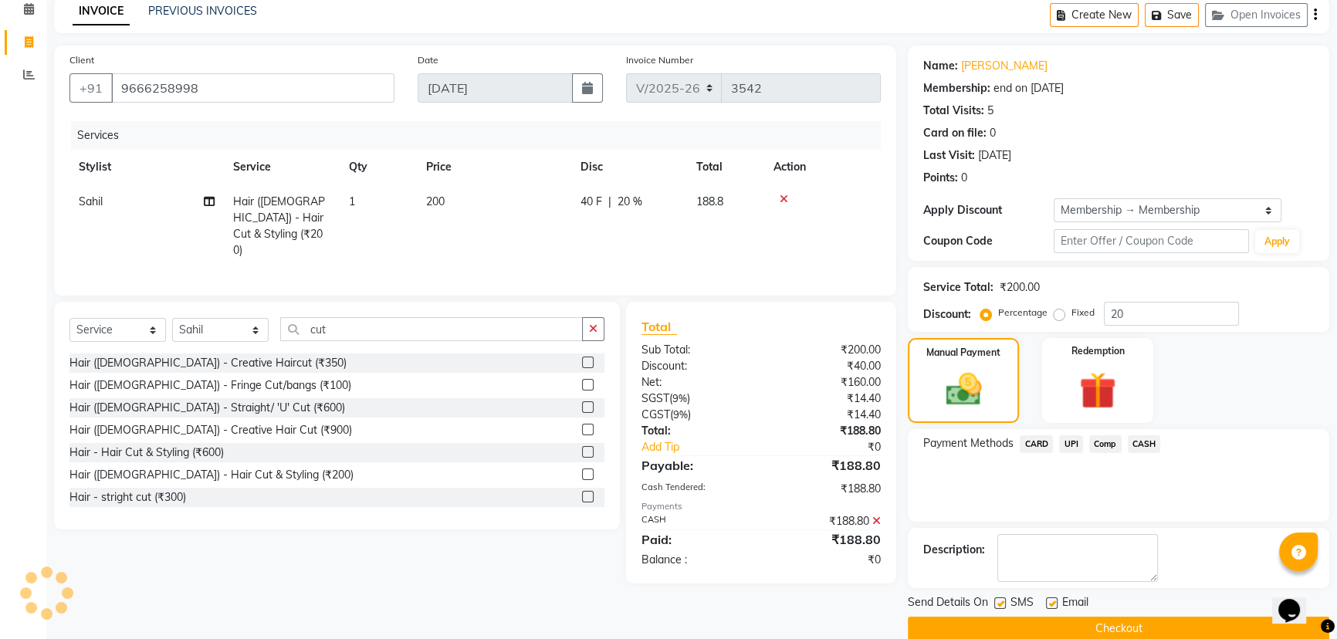
scroll to position [93, 0]
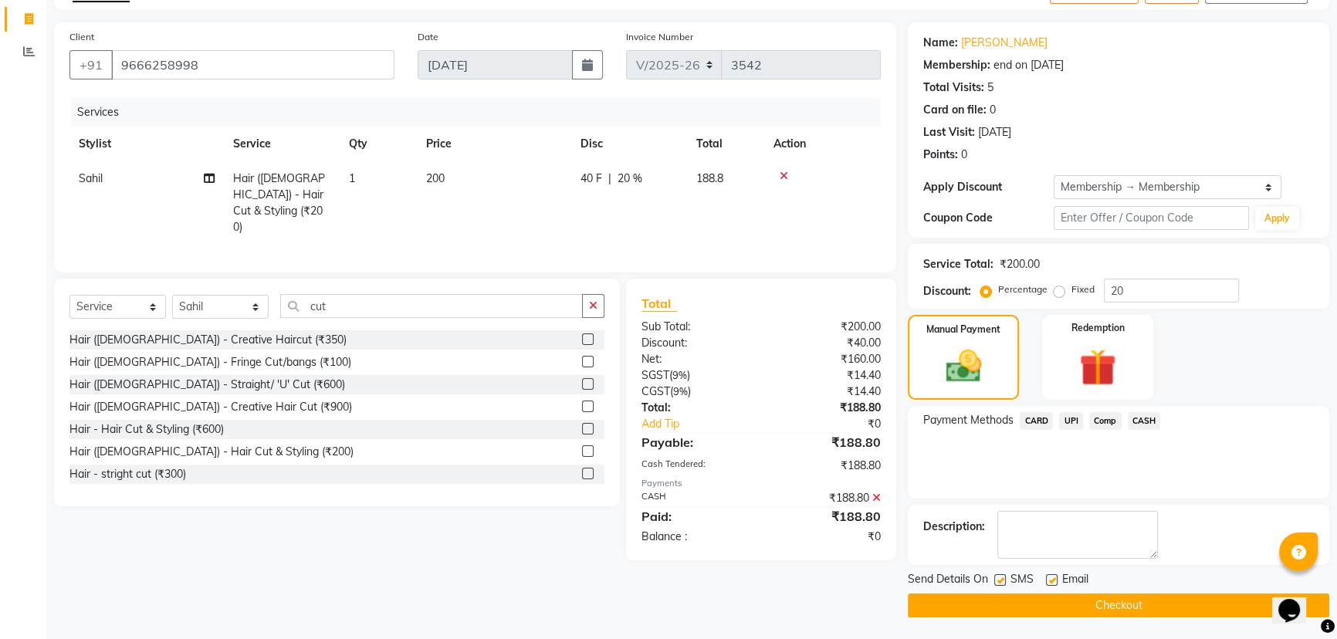
click at [1178, 602] on button "Checkout" at bounding box center [1119, 606] width 422 height 24
